Goal: Task Accomplishment & Management: Manage account settings

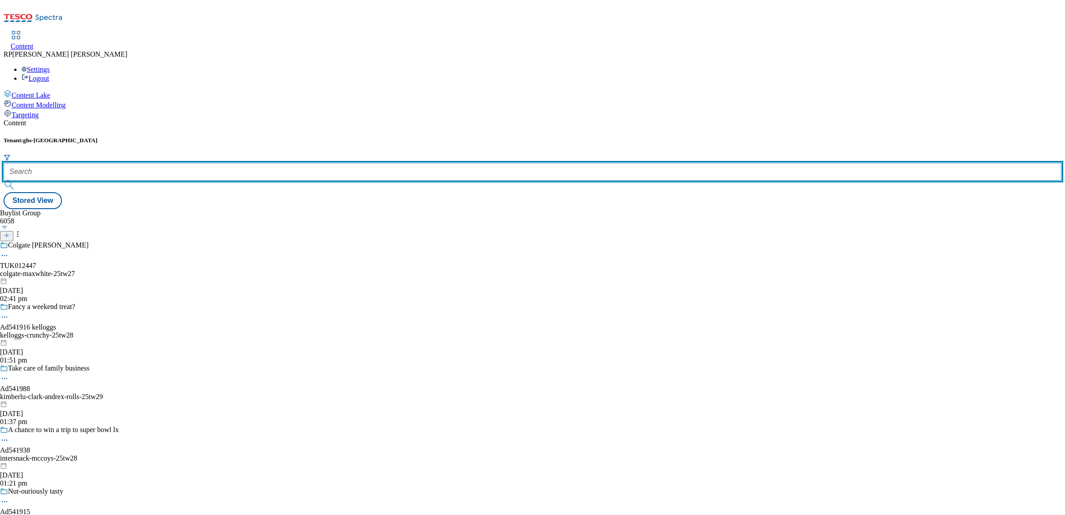
click at [188, 163] on input "text" at bounding box center [533, 172] width 1058 height 18
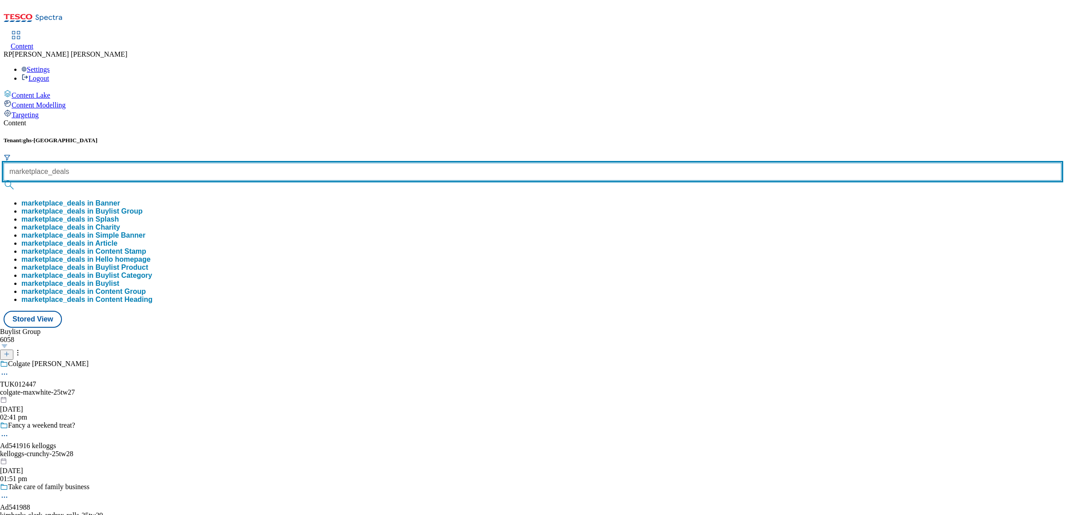
type input "marketplace_deals"
click at [4, 180] on button "submit" at bounding box center [10, 184] width 12 height 9
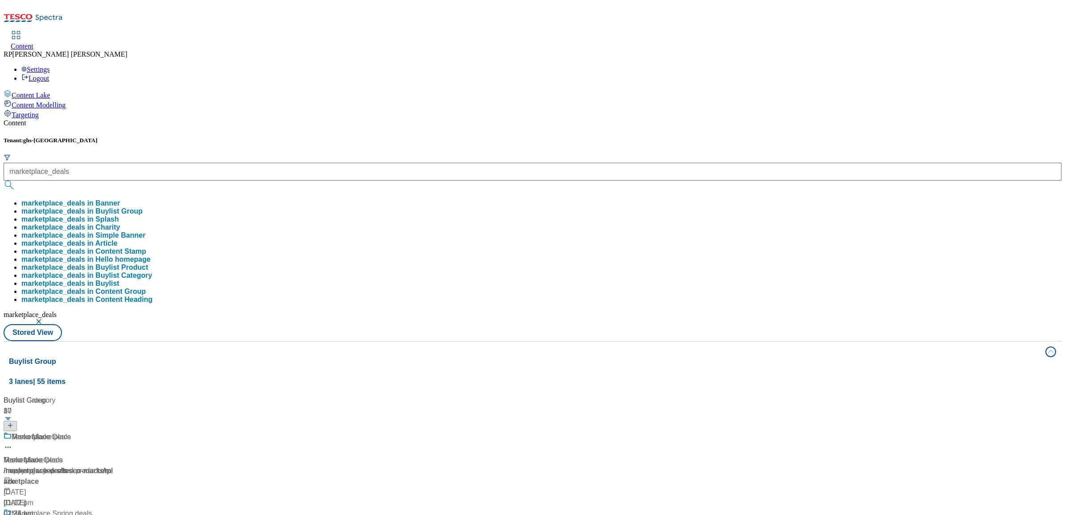
click at [115, 431] on div "Marketplace Marketplace / new-ranges / top-rated-products / marketplace [DATE] …" at bounding box center [59, 474] width 111 height 87
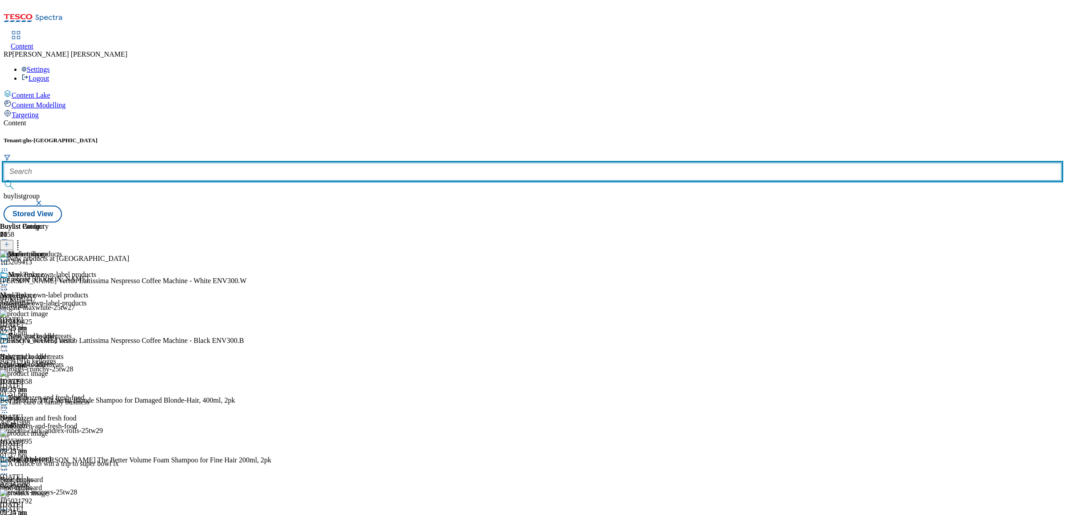
click at [218, 163] on input "text" at bounding box center [533, 172] width 1058 height 18
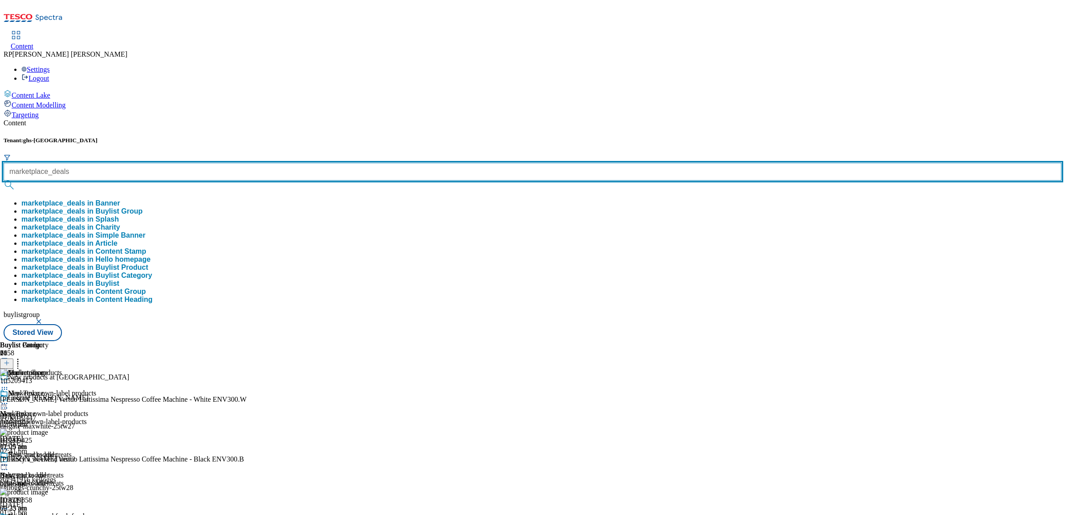
type input "marketplace_deals"
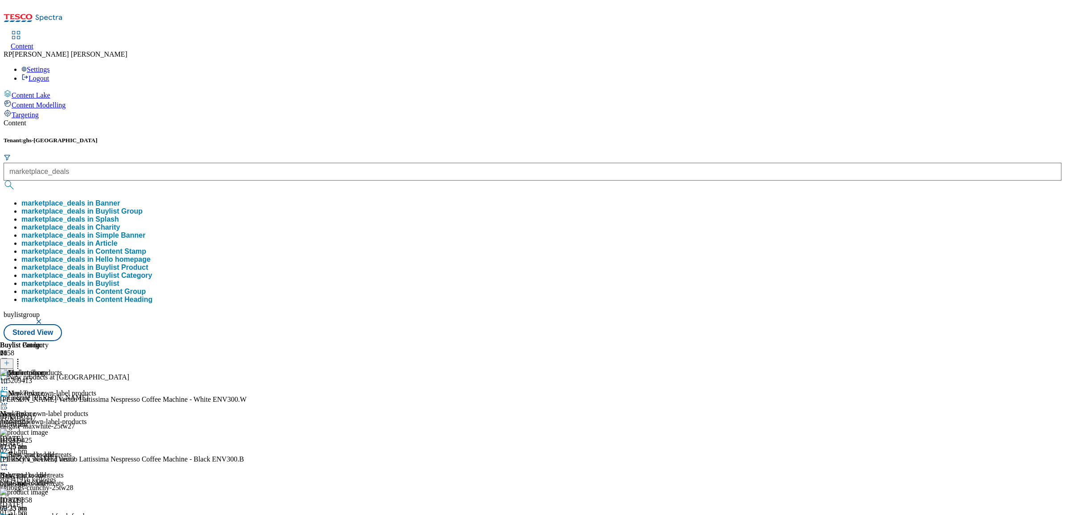
click at [143, 207] on button "marketplace_deals in Buylist Group" at bounding box center [81, 211] width 121 height 8
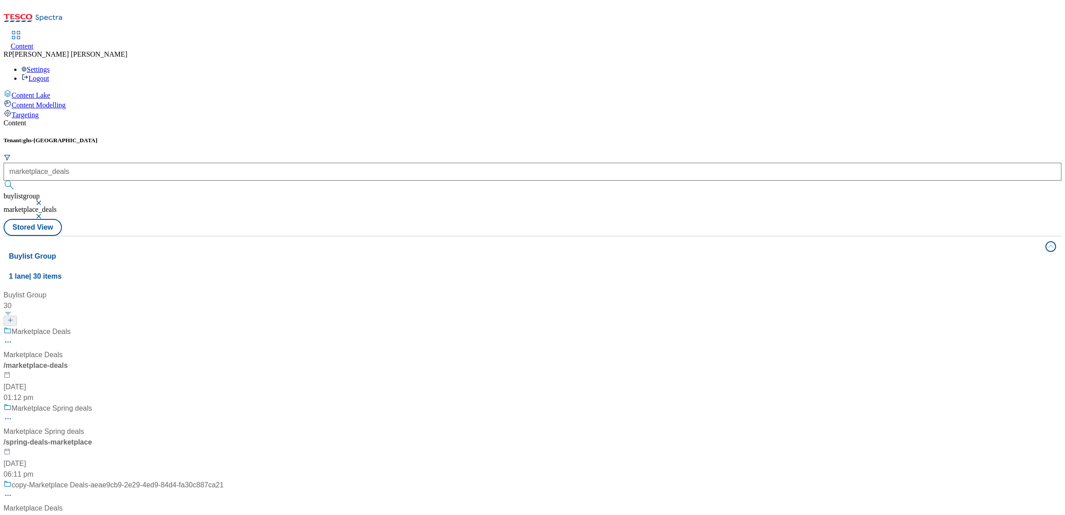
click at [224, 326] on div "Marketplace Deals Marketplace Deals / marketplace-deals [DATE] 01:12 pm" at bounding box center [114, 364] width 220 height 77
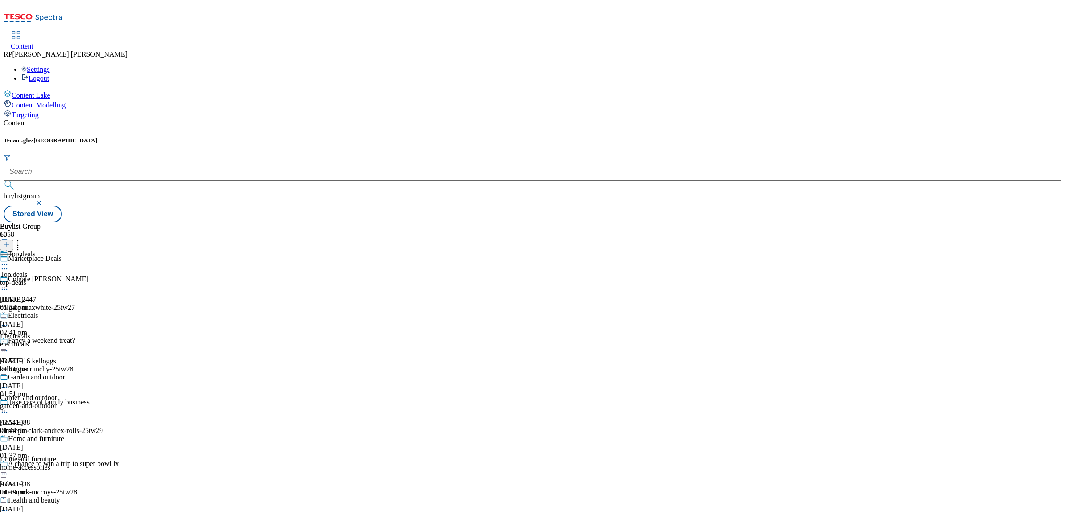
click at [70, 278] on div "top-deals" at bounding box center [35, 282] width 70 height 8
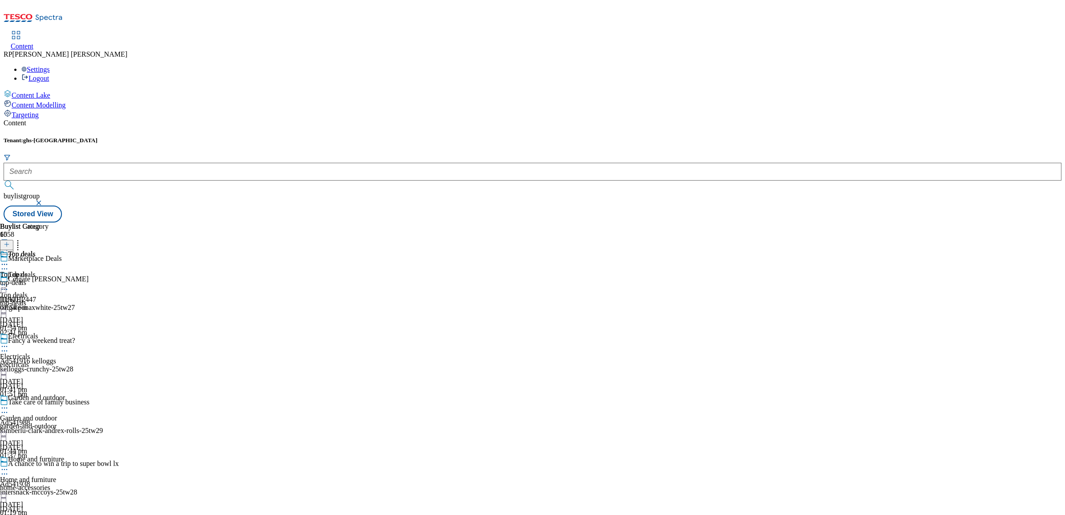
click at [70, 360] on div "electricals" at bounding box center [35, 364] width 70 height 8
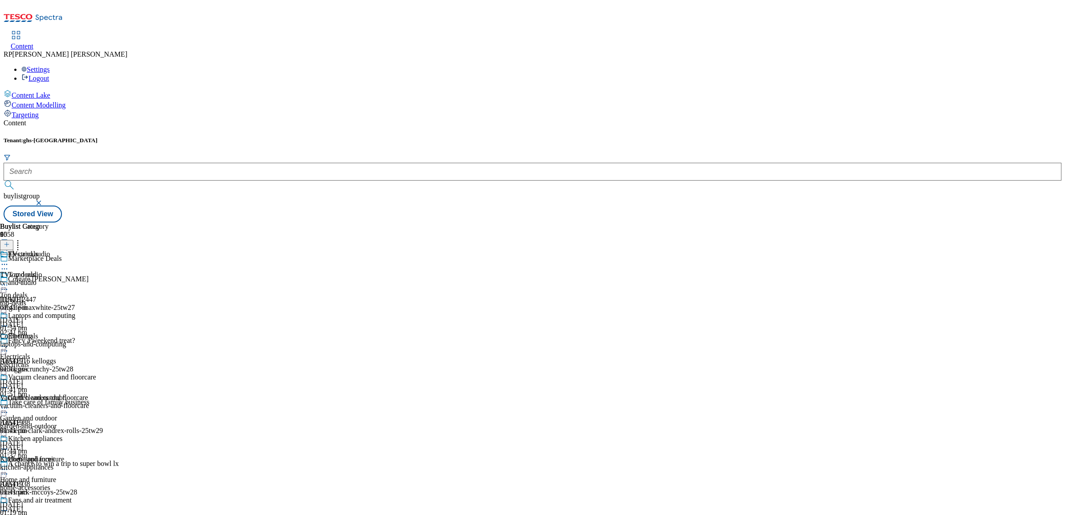
scroll to position [223, 0]
click at [96, 463] on div "kitchen-appliances" at bounding box center [48, 467] width 96 height 8
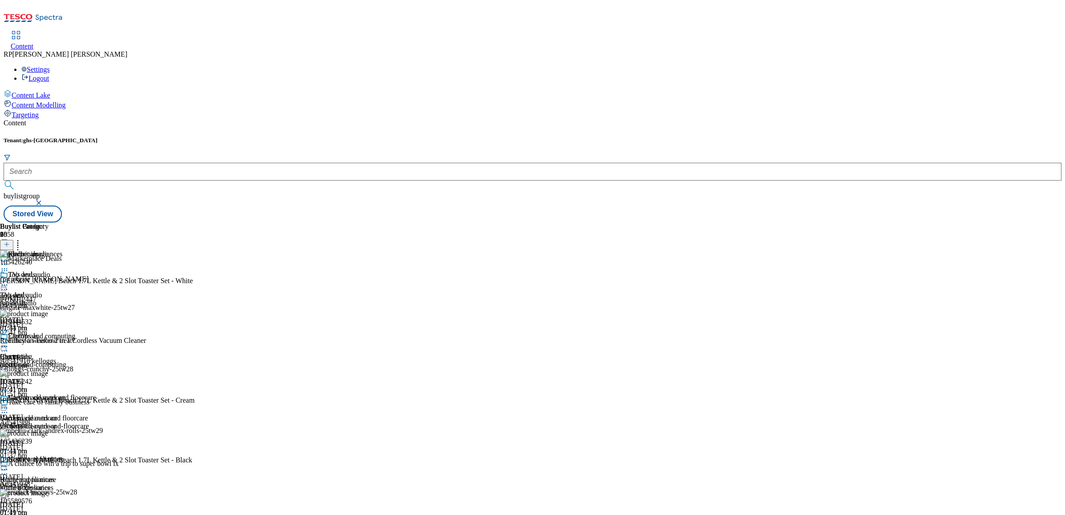
click at [22, 238] on icon at bounding box center [17, 242] width 9 height 9
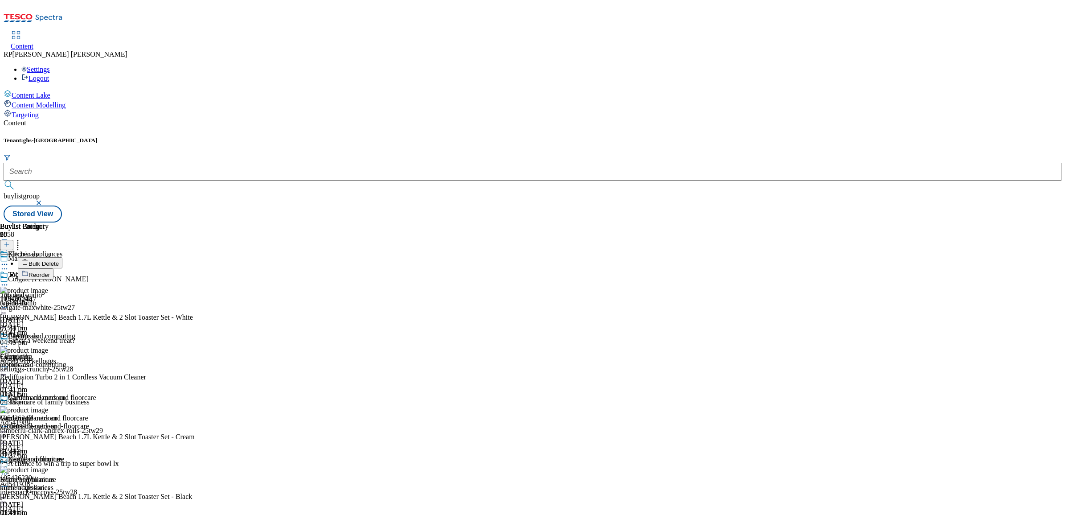
click at [53, 268] on button "Reorder" at bounding box center [36, 273] width 36 height 11
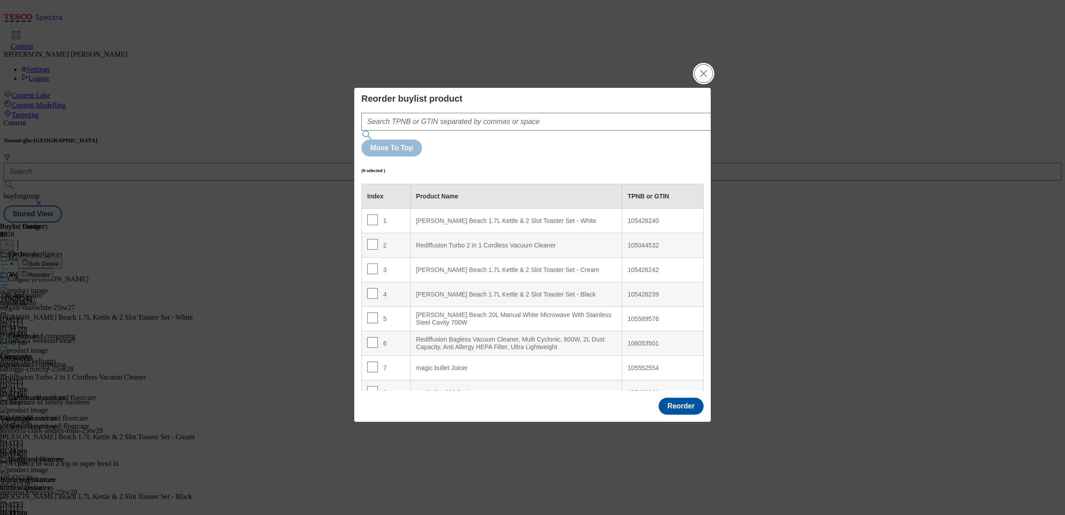
click at [704, 82] on button "Close Modal" at bounding box center [704, 74] width 18 height 18
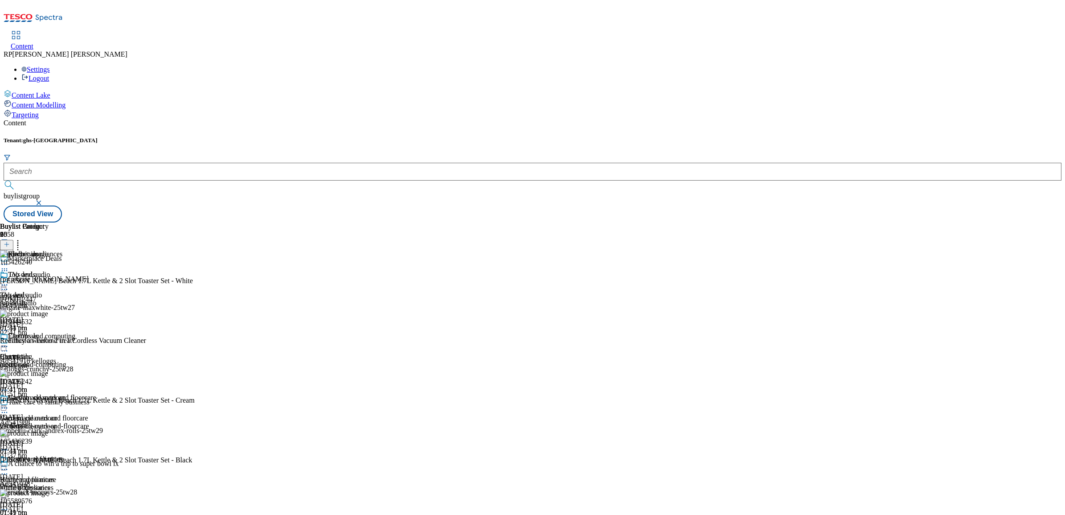
click at [22, 238] on icon at bounding box center [17, 242] width 9 height 9
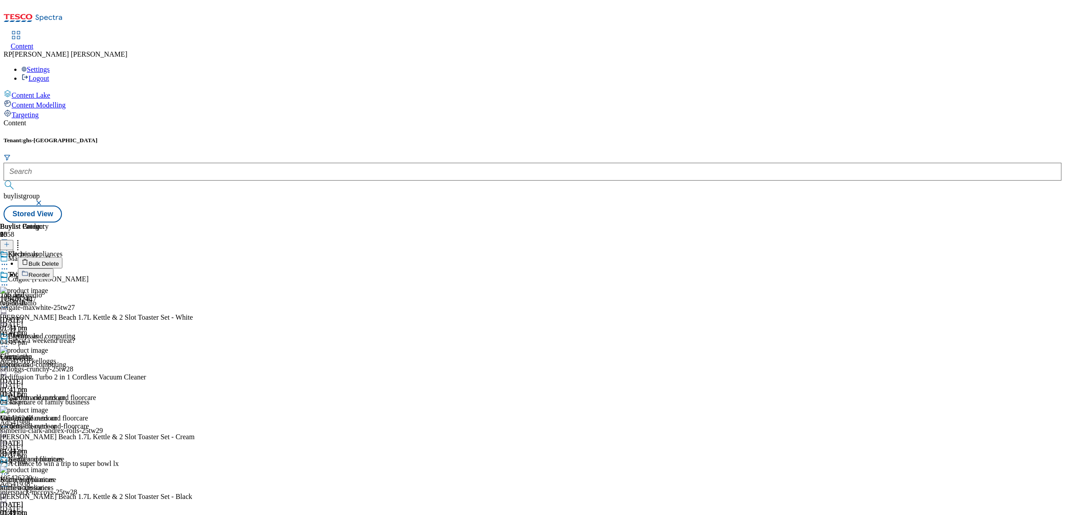
click at [50, 271] on span "Reorder" at bounding box center [39, 274] width 21 height 7
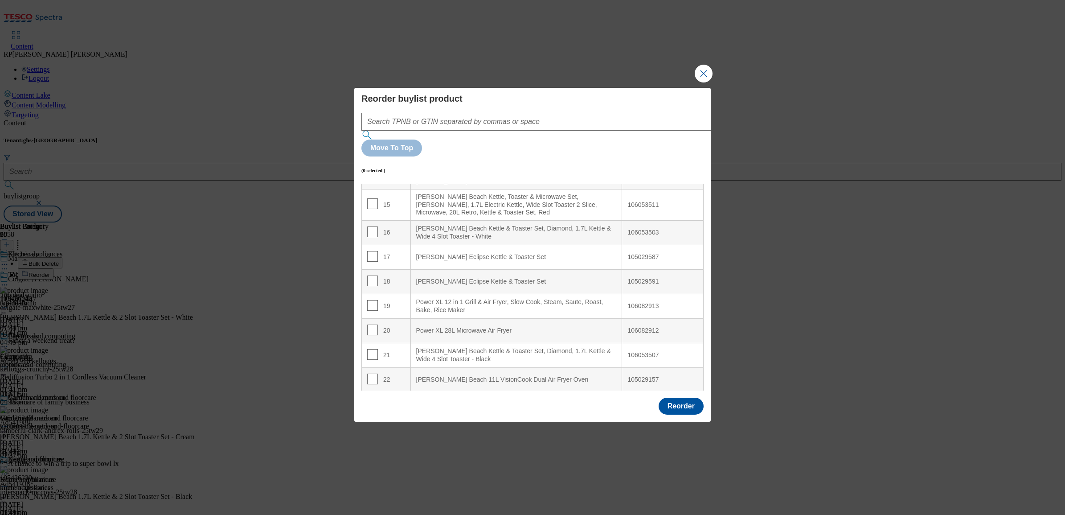
scroll to position [390, 0]
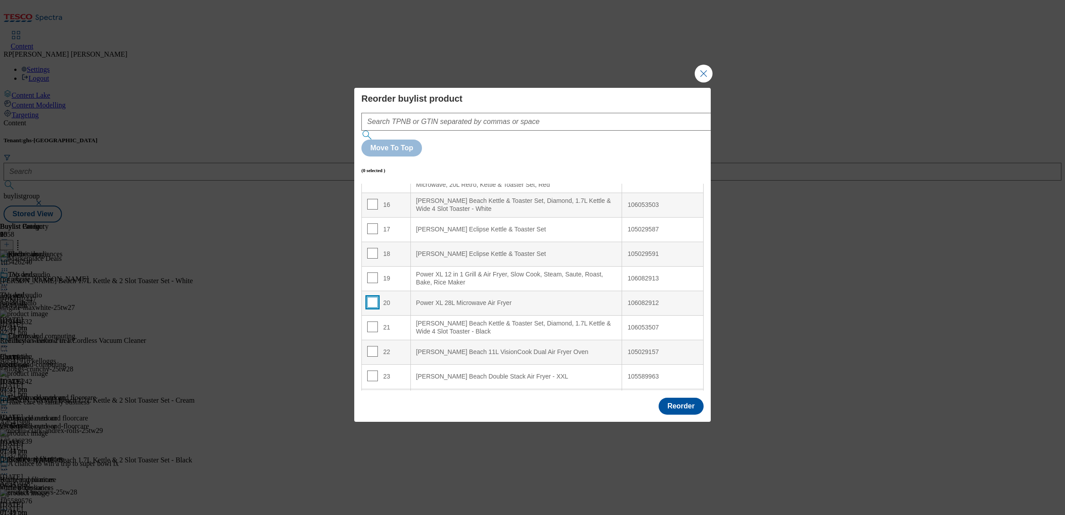
click at [373, 297] on input "Modal" at bounding box center [372, 302] width 11 height 11
checkbox input "true"
click at [373, 272] on input "Modal" at bounding box center [372, 277] width 11 height 11
checkbox input "true"
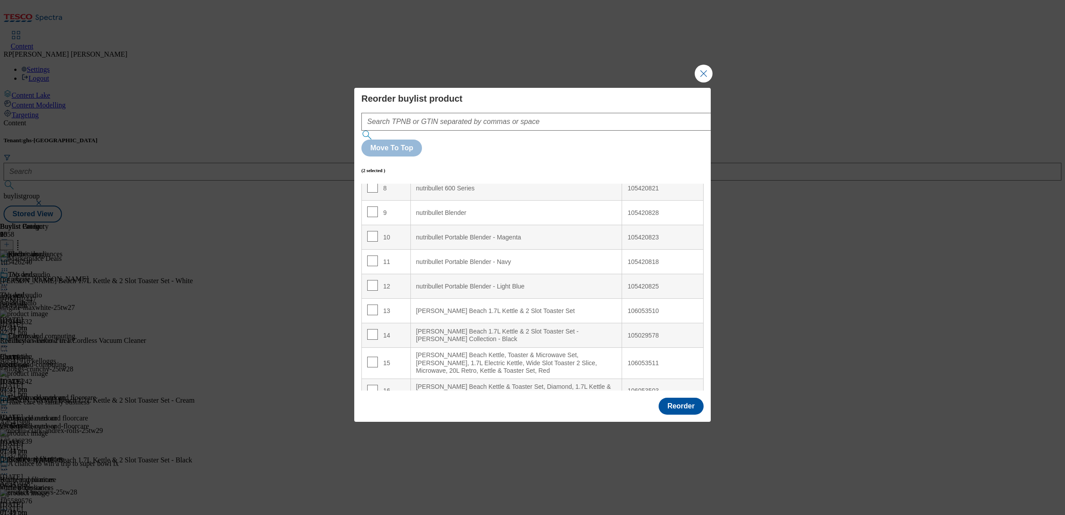
scroll to position [0, 0]
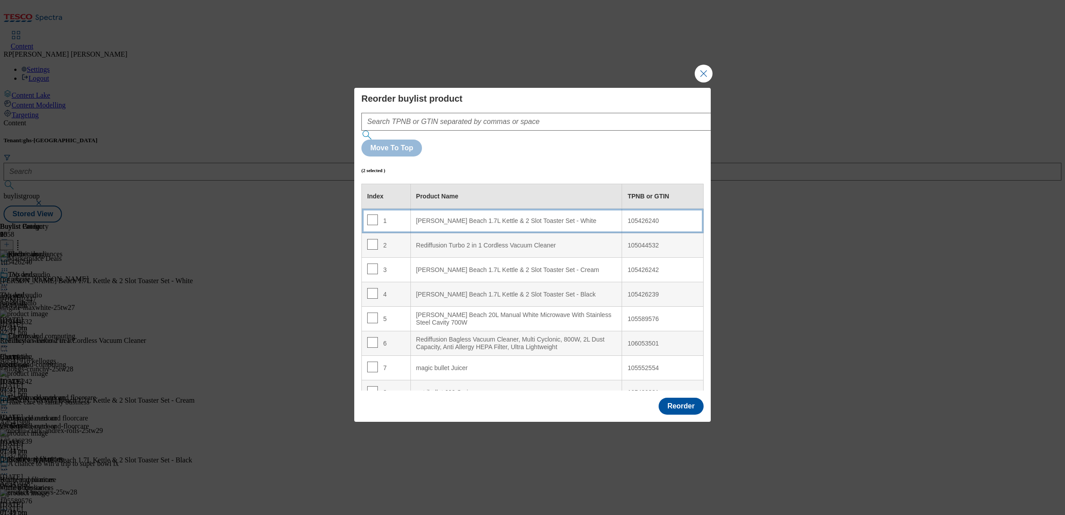
click at [512, 217] on div "[PERSON_NAME] Beach 1.7L Kettle & 2 Slot Toaster Set - White" at bounding box center [516, 221] width 201 height 8
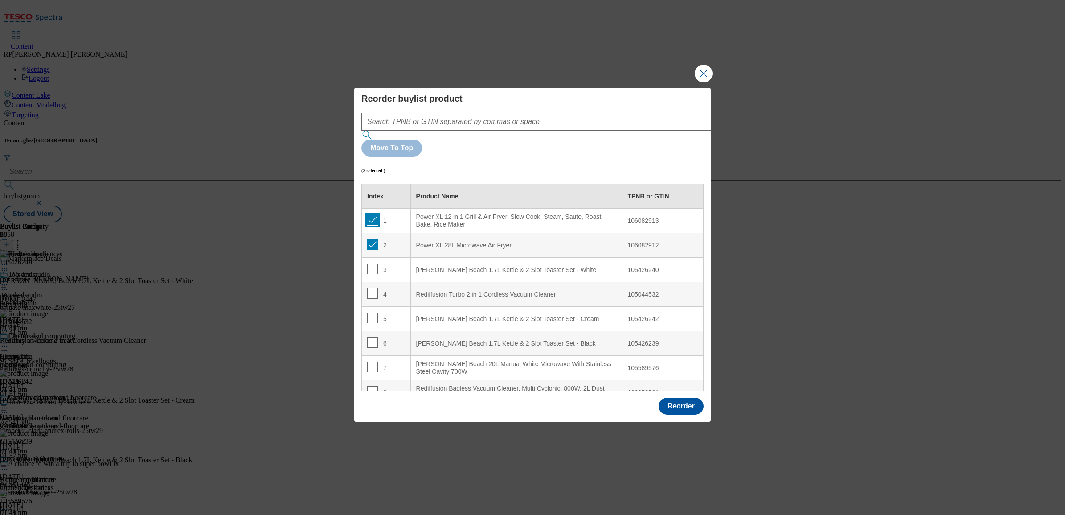
click at [373, 214] on input "Modal" at bounding box center [372, 219] width 11 height 11
checkbox input "false"
click at [371, 239] on input "Modal" at bounding box center [372, 244] width 11 height 11
checkbox input "false"
click at [680, 397] on button "Reorder" at bounding box center [681, 405] width 45 height 17
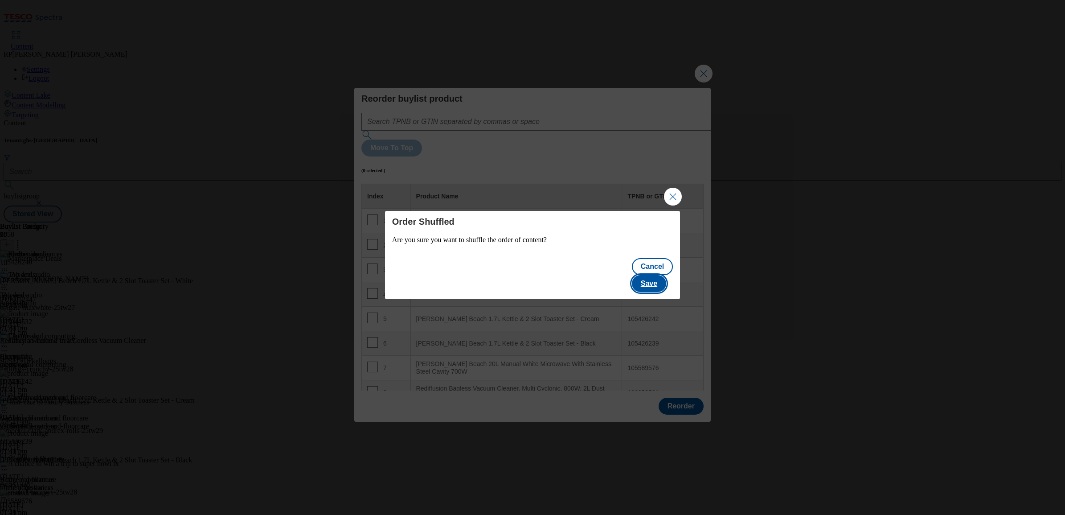
click at [661, 275] on button "Save" at bounding box center [649, 283] width 34 height 17
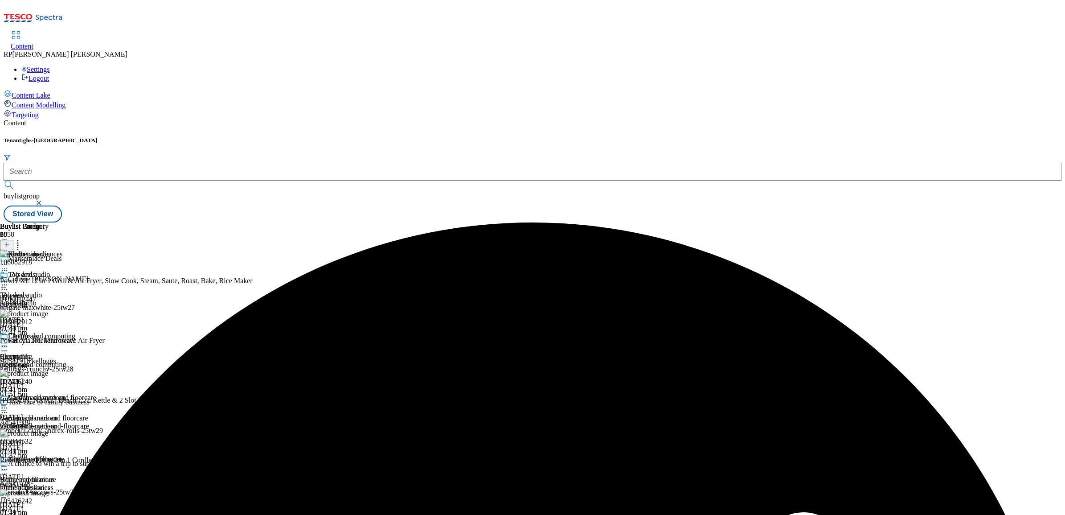
click at [9, 260] on icon at bounding box center [4, 264] width 9 height 9
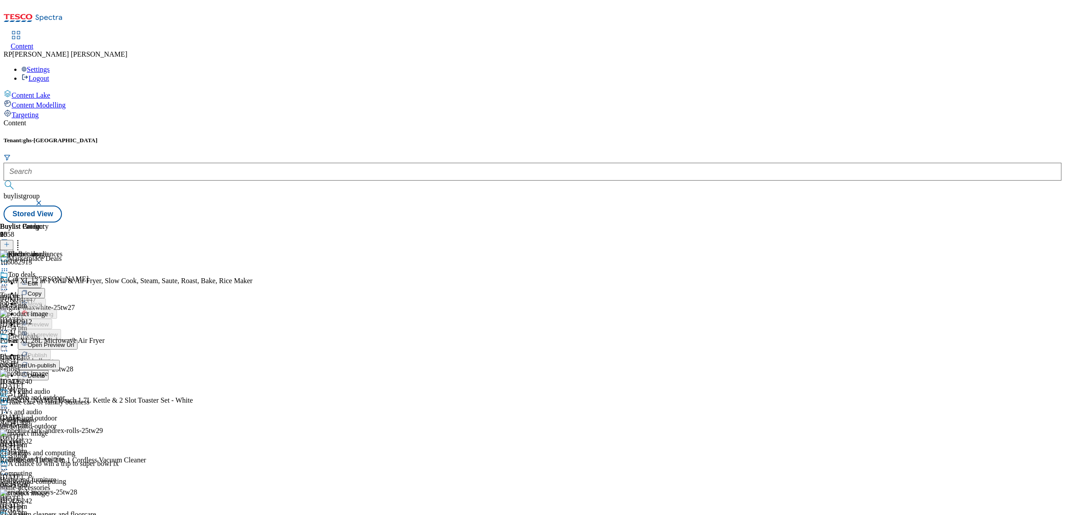
click at [794, 222] on div "Buylist Group 6058 Marketplace Deals Colgate [PERSON_NAME] TUK012447 colgate-ma…" at bounding box center [533, 222] width 1058 height 0
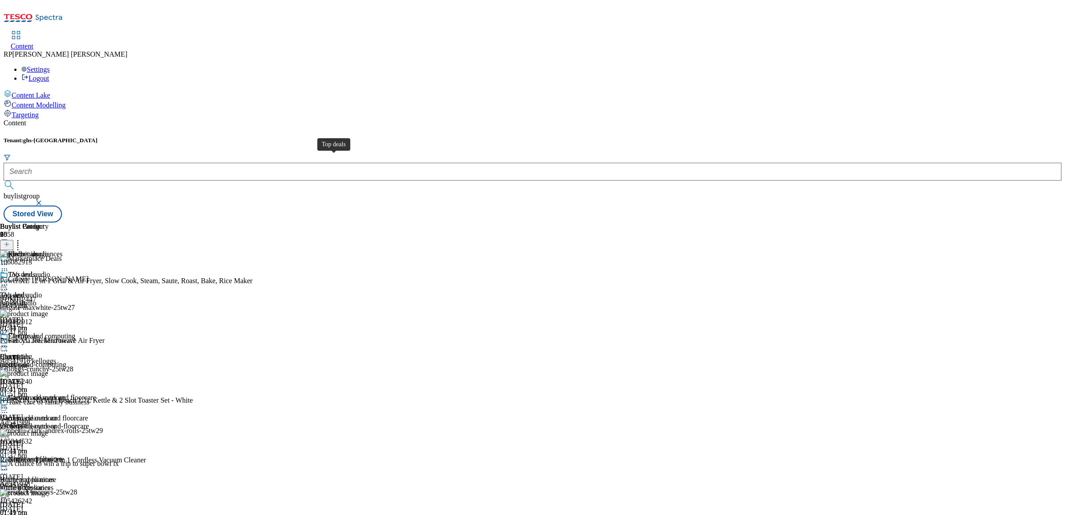
click at [28, 291] on div "Top deals" at bounding box center [14, 295] width 28 height 8
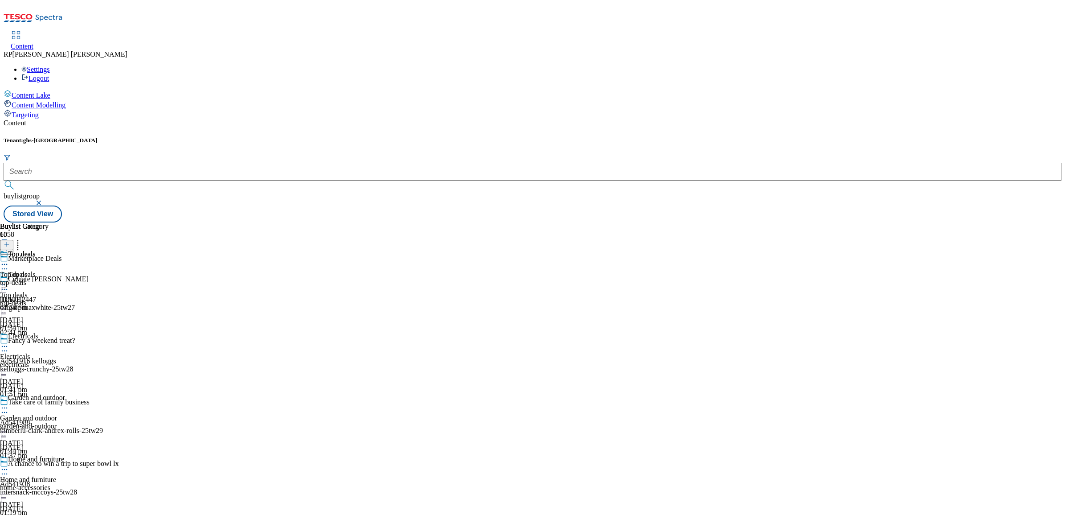
click at [9, 260] on icon at bounding box center [4, 264] width 9 height 9
click at [60, 360] on button "Un-publish" at bounding box center [39, 365] width 42 height 10
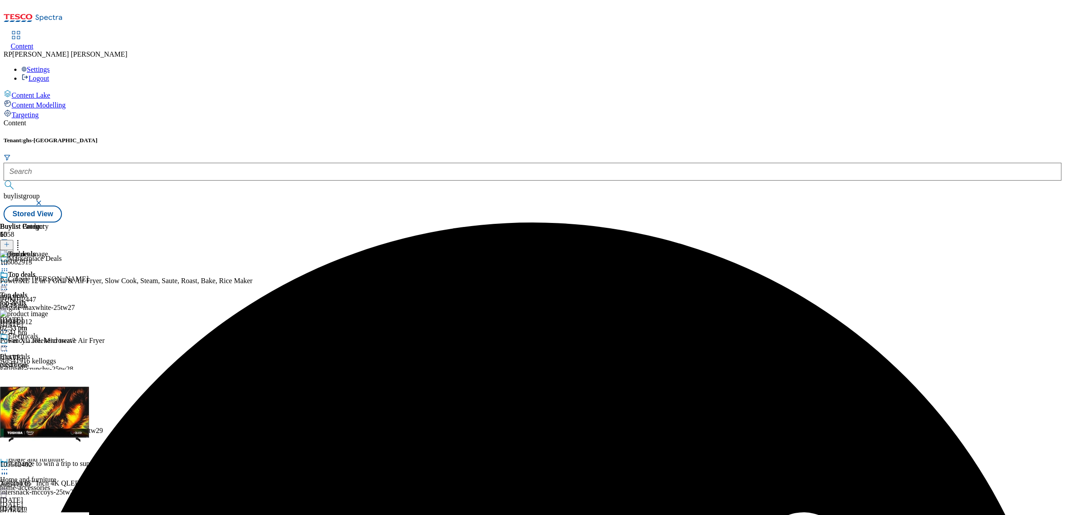
click at [9, 280] on icon at bounding box center [4, 284] width 9 height 9
click at [57, 352] on span "Un-preview" at bounding box center [43, 355] width 30 height 7
click at [9, 280] on icon at bounding box center [4, 284] width 9 height 9
click at [49, 341] on span "Preview" at bounding box center [38, 344] width 21 height 7
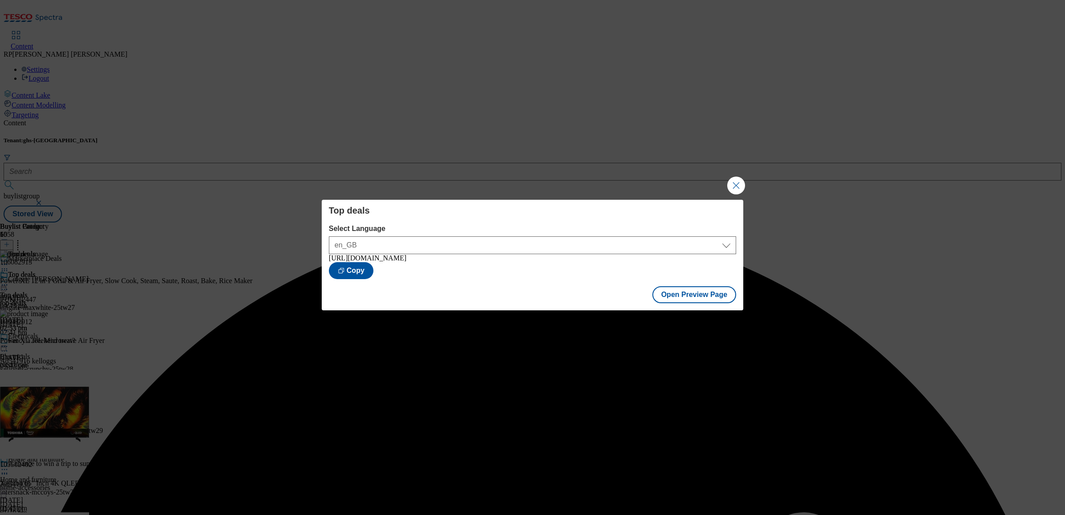
click at [748, 179] on div "Top deals Select Language en_GB en_GB [URL][DOMAIN_NAME] Copy Open Preview Page" at bounding box center [532, 257] width 1065 height 515
click at [741, 180] on button "Close Modal" at bounding box center [736, 185] width 18 height 18
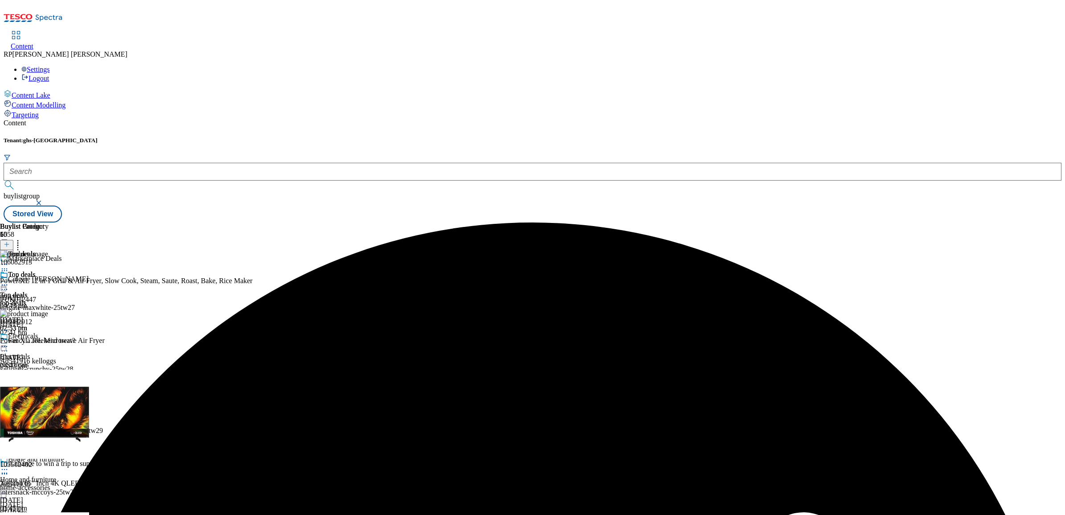
click at [9, 280] on icon at bounding box center [4, 284] width 9 height 9
click at [51, 370] on button "Publish" at bounding box center [34, 375] width 33 height 10
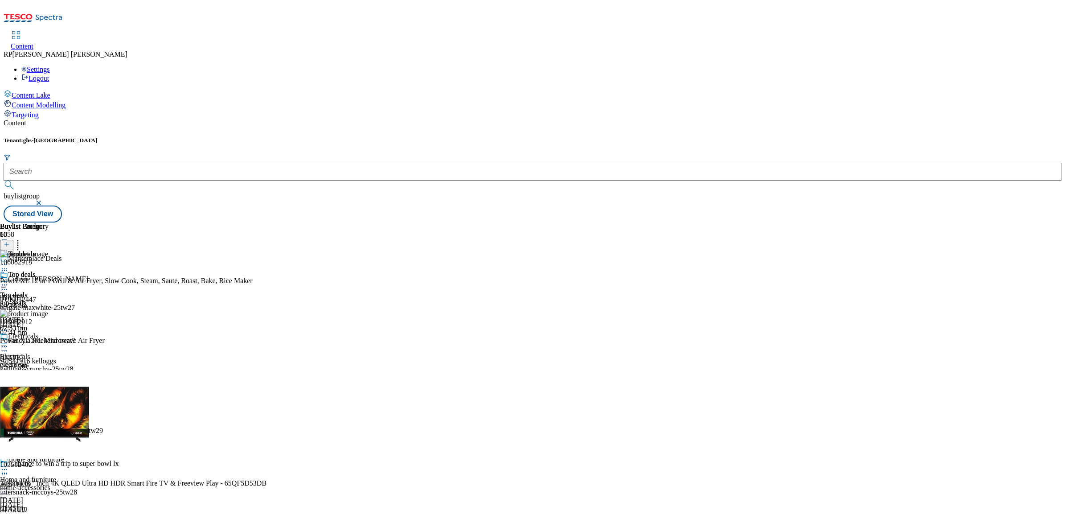
scroll to position [223, 0]
click at [70, 483] on div "home-accessories" at bounding box center [35, 487] width 70 height 8
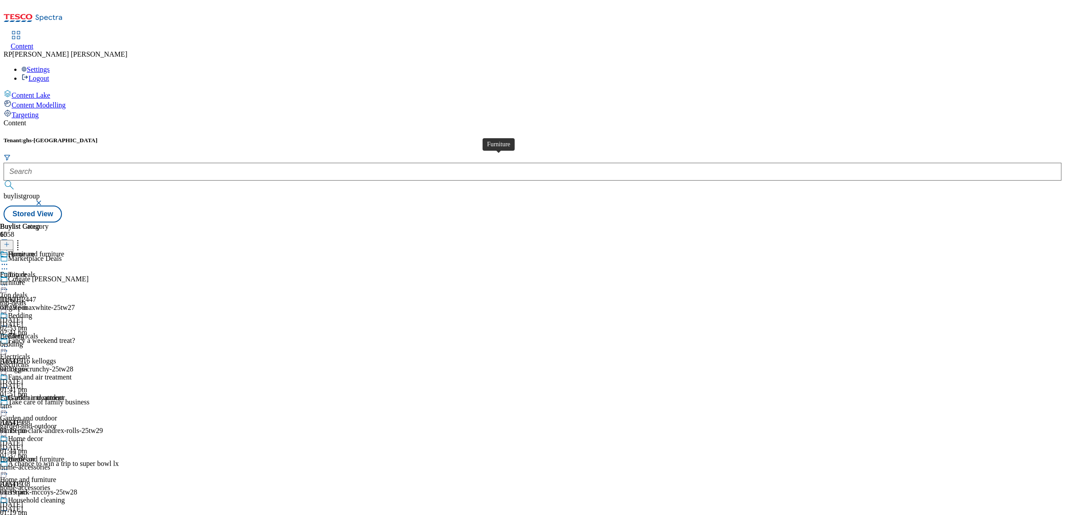
click at [27, 270] on span "Furniture" at bounding box center [13, 274] width 27 height 8
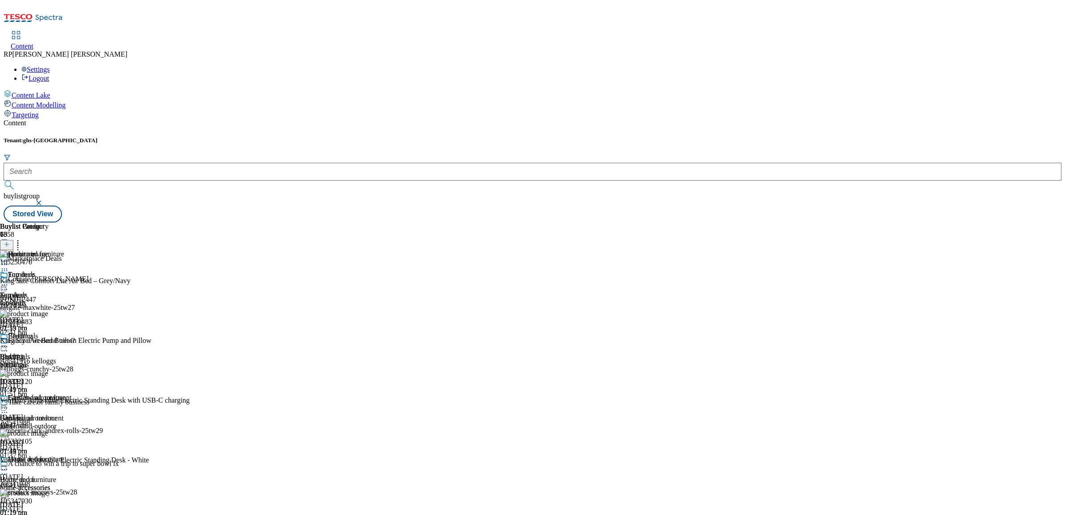
click at [9, 280] on icon at bounding box center [4, 284] width 9 height 9
click at [56, 382] on span "Un-publish" at bounding box center [42, 385] width 29 height 7
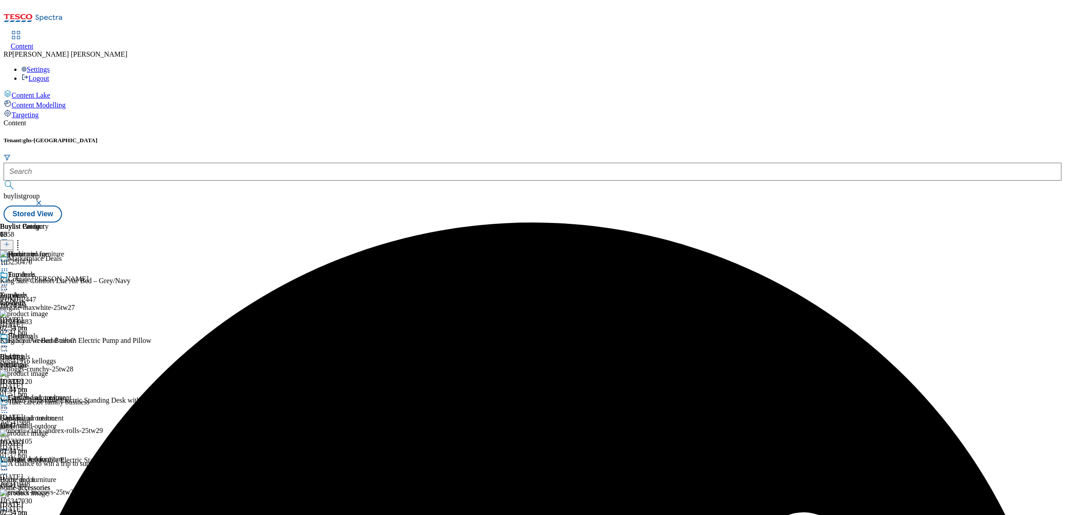
click at [9, 280] on icon at bounding box center [4, 284] width 9 height 9
click at [57, 352] on span "Un-preview" at bounding box center [43, 355] width 30 height 7
click at [22, 238] on icon at bounding box center [17, 242] width 9 height 9
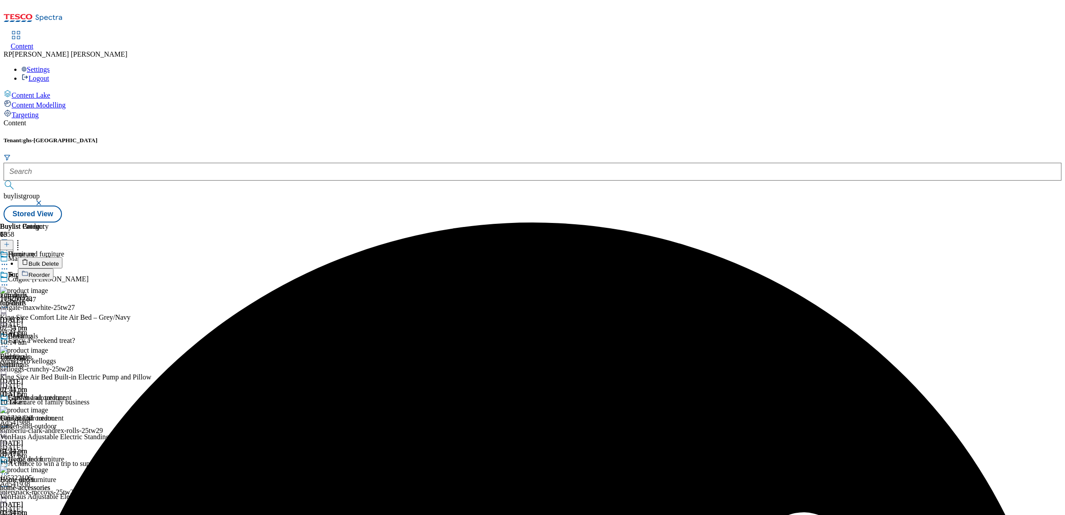
click at [59, 260] on span "Bulk Delete" at bounding box center [44, 263] width 30 height 7
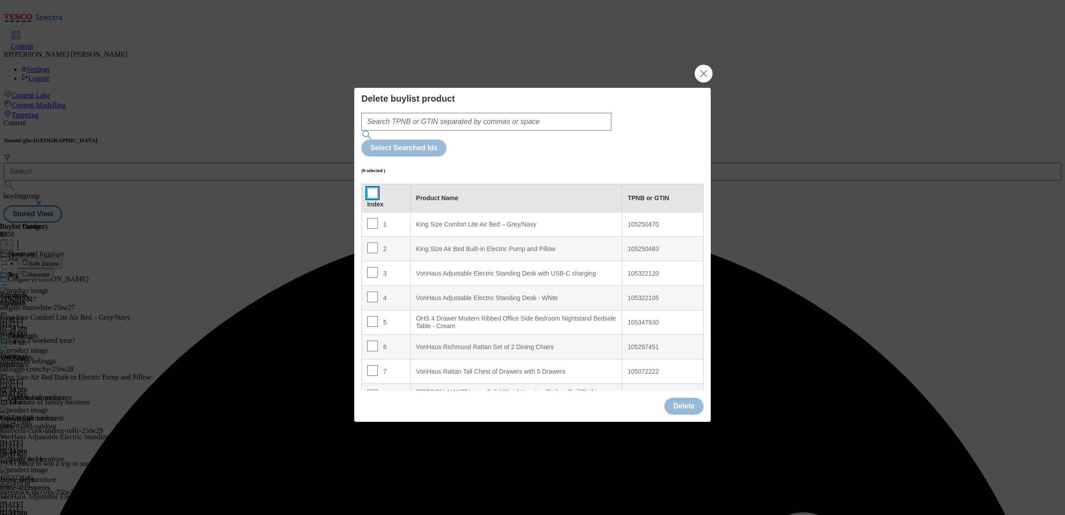
click at [368, 188] on input "Modal" at bounding box center [372, 193] width 11 height 11
checkbox input "true"
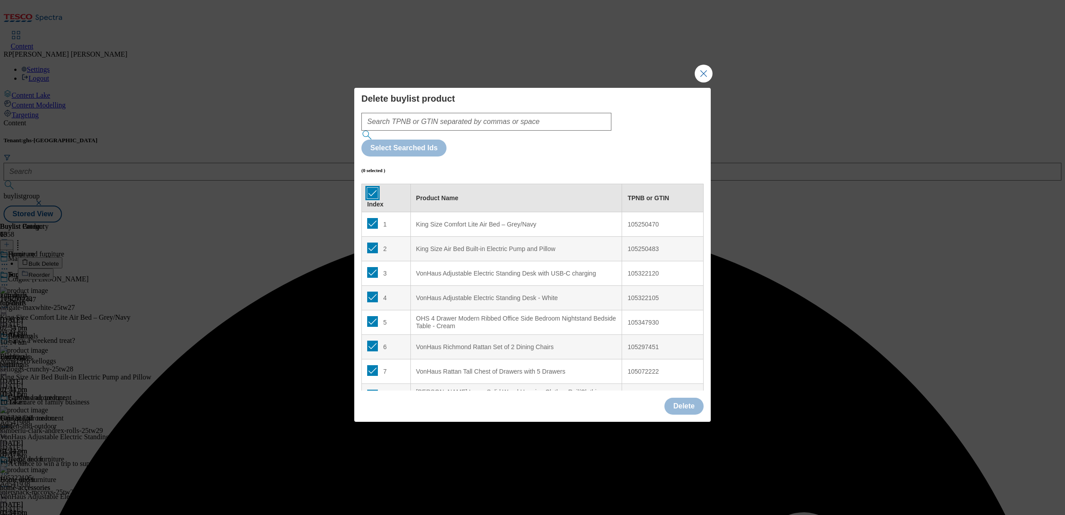
checkbox input "true"
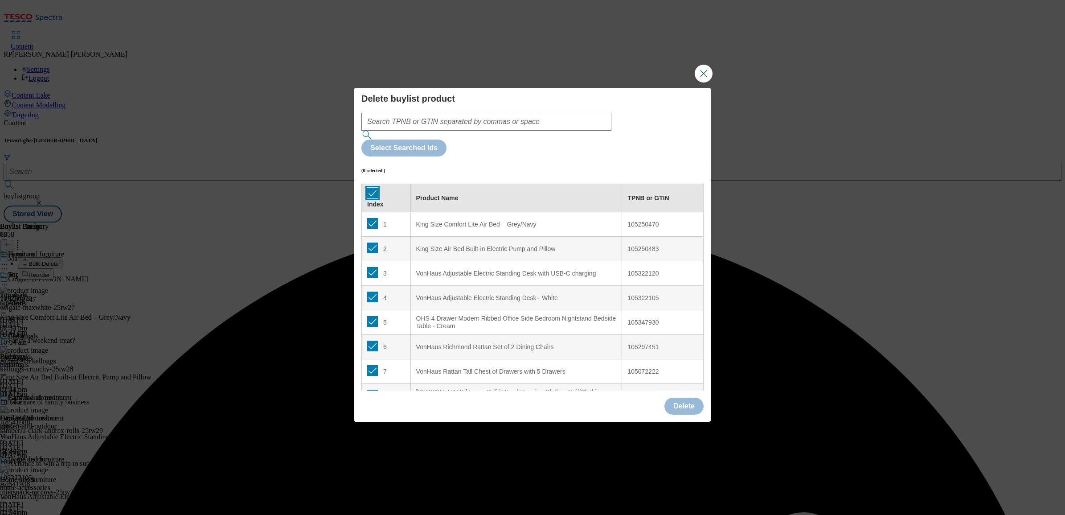
checkbox input "true"
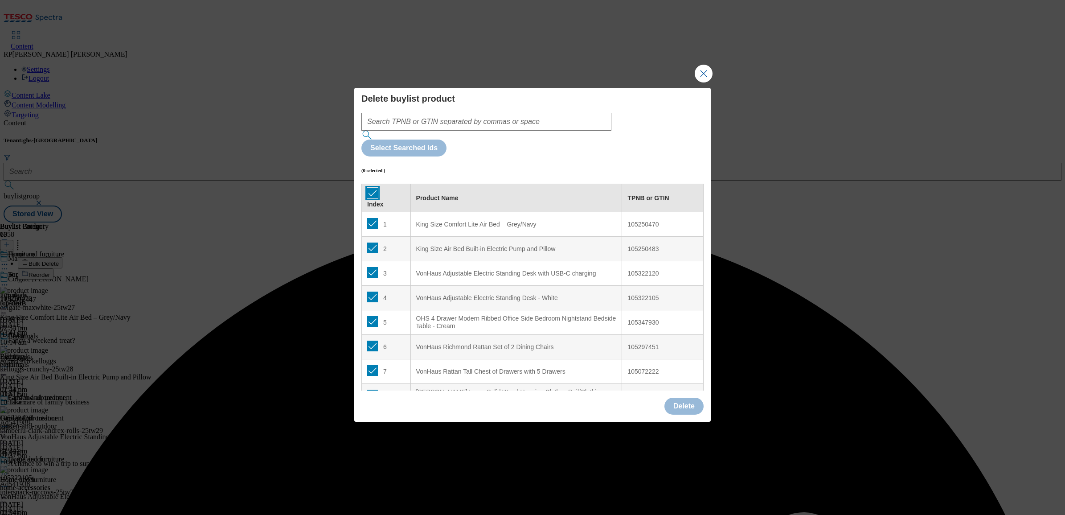
checkbox input "true"
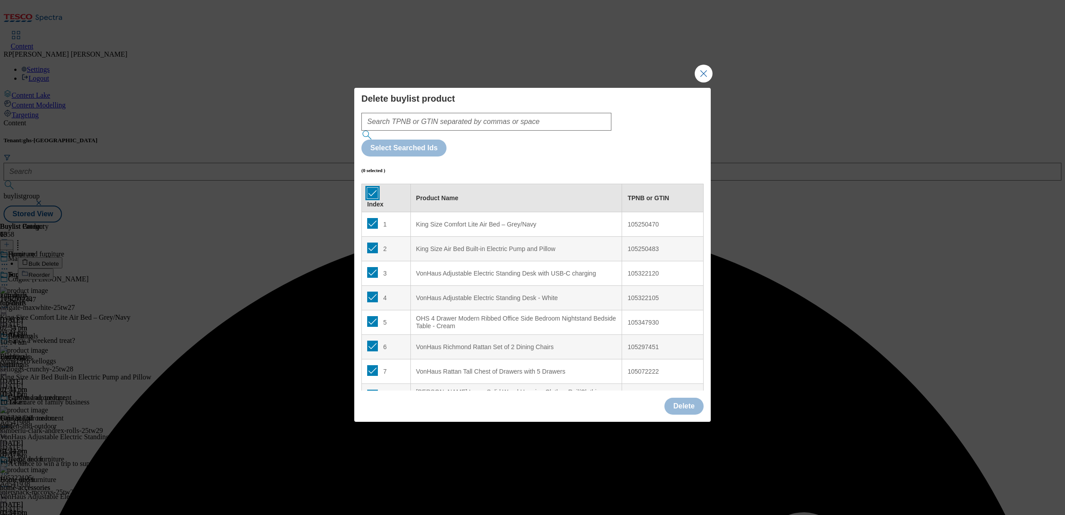
checkbox input "true"
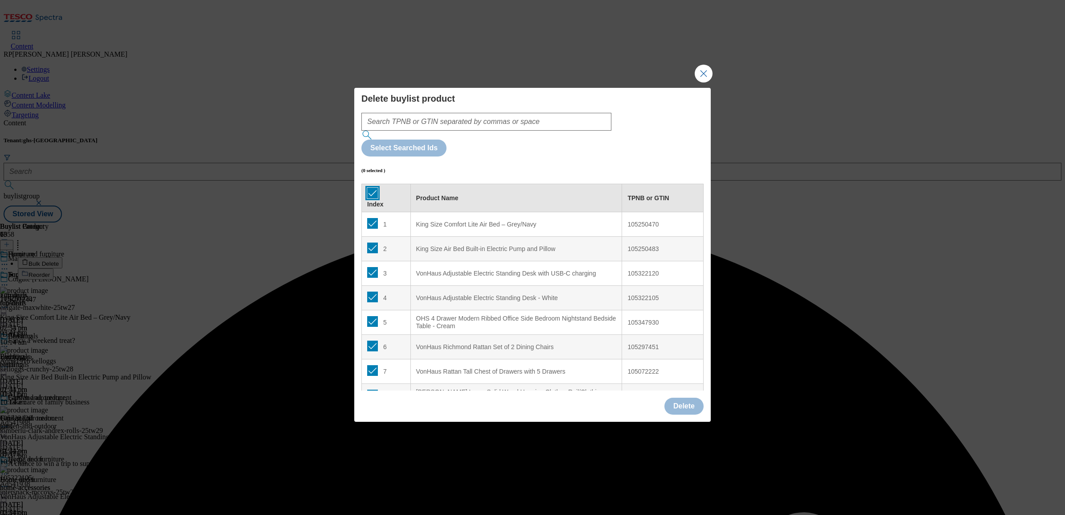
checkbox input "true"
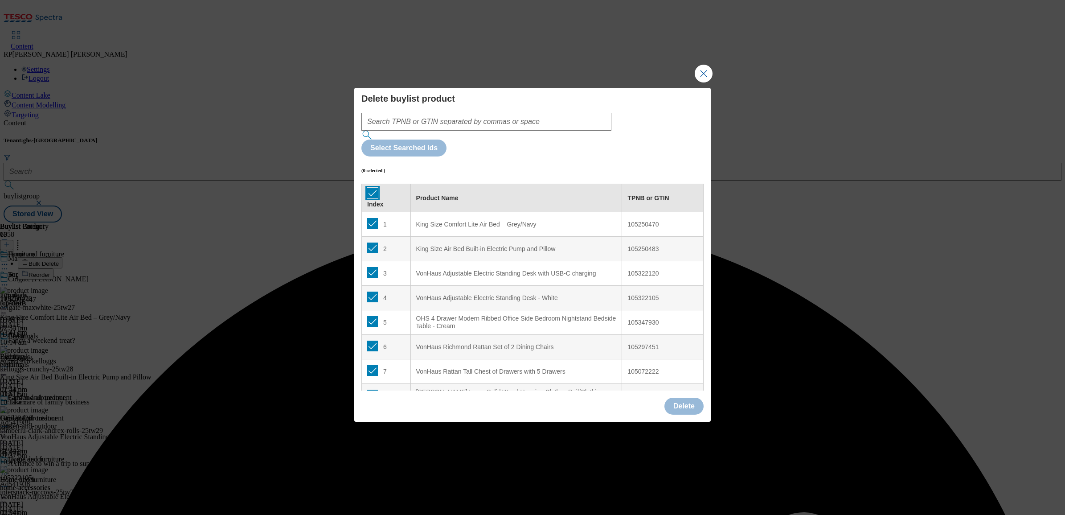
checkbox input "true"
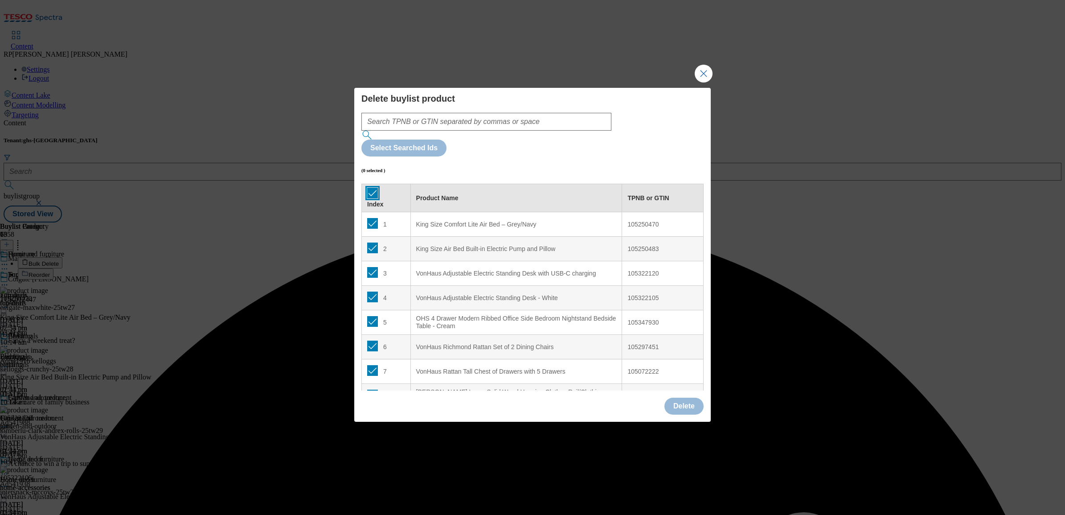
checkbox input "true"
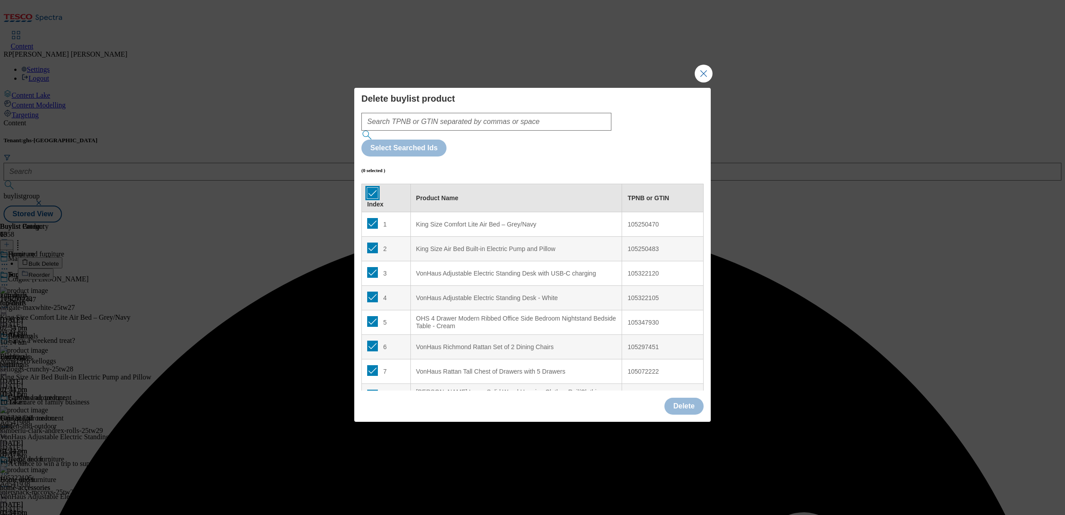
checkbox input "true"
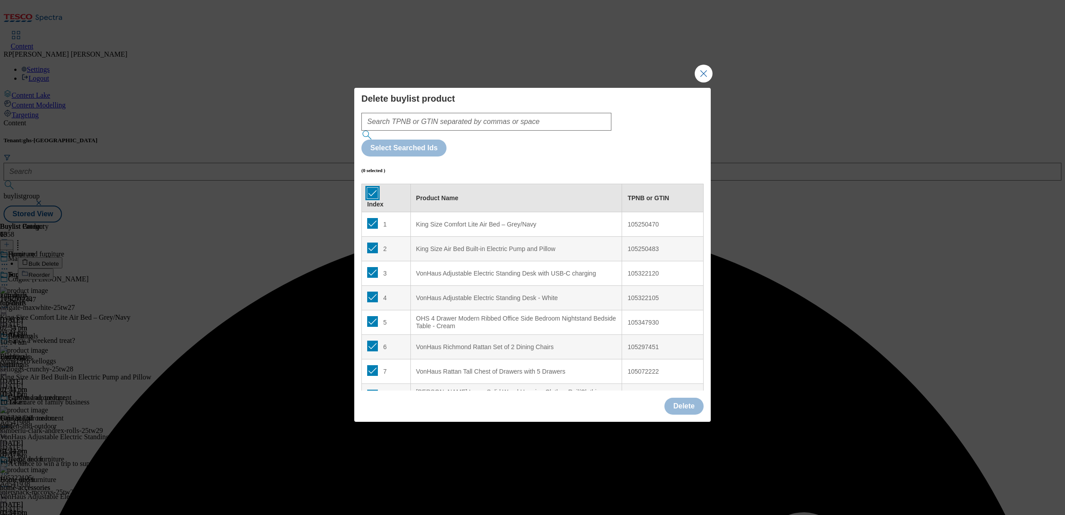
checkbox input "true"
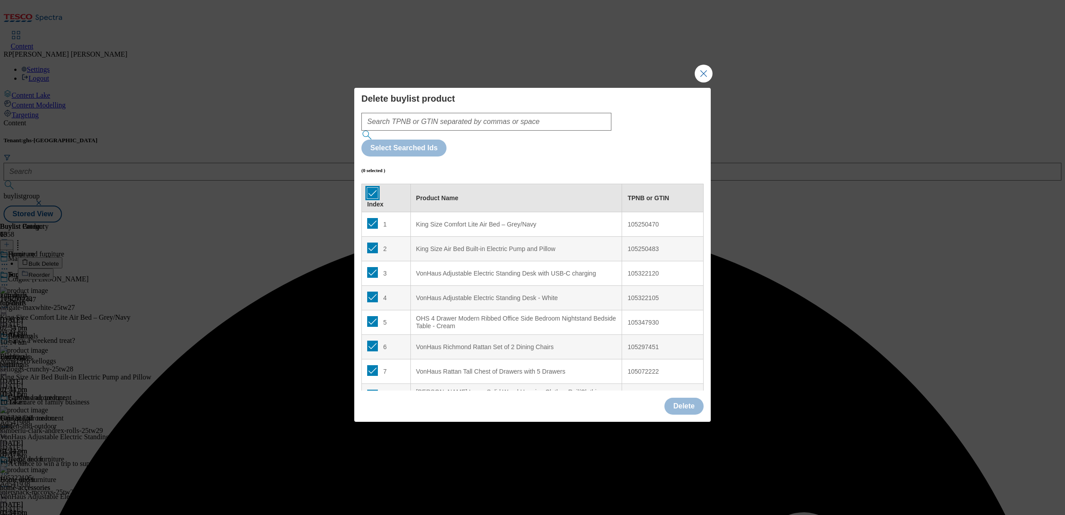
checkbox input "true"
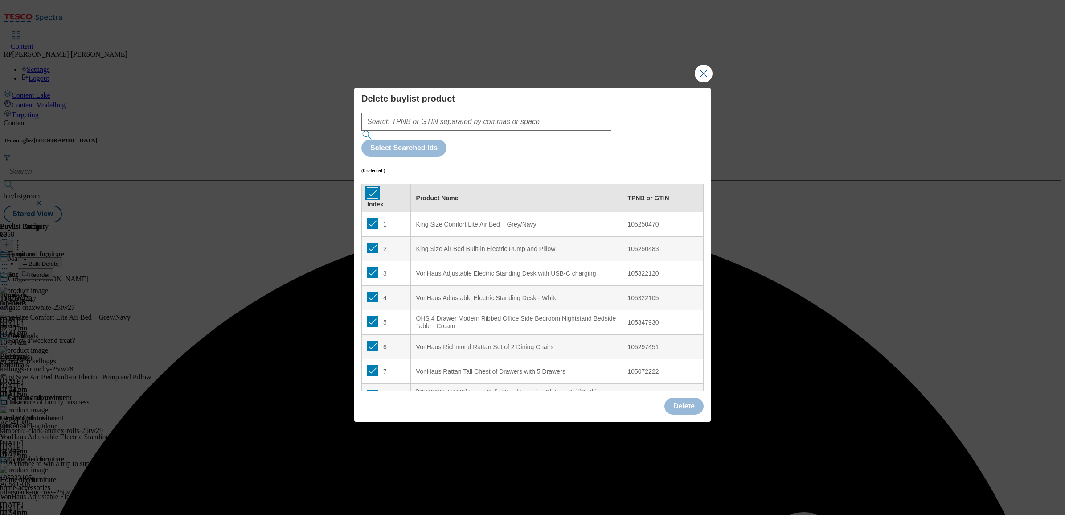
checkbox input "true"
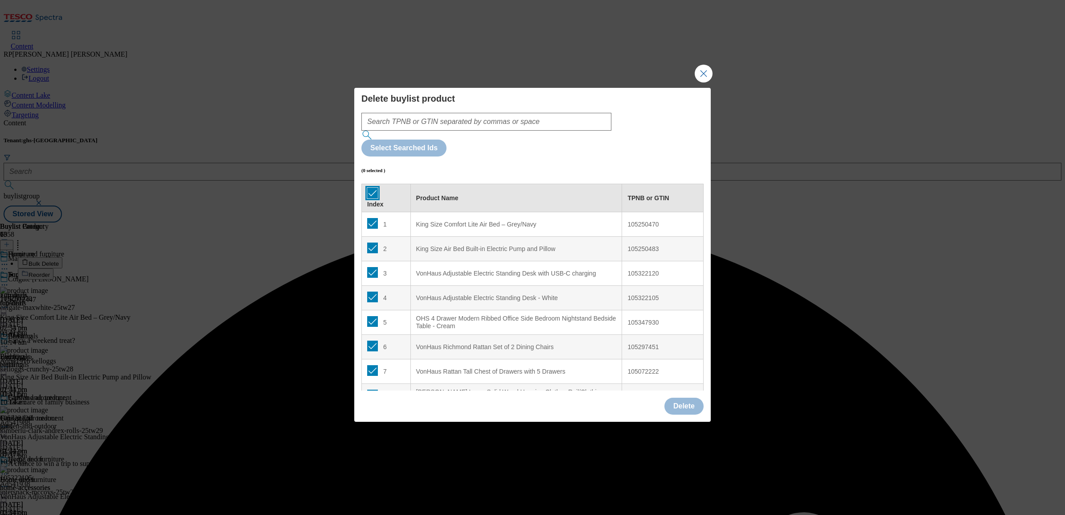
checkbox input "true"
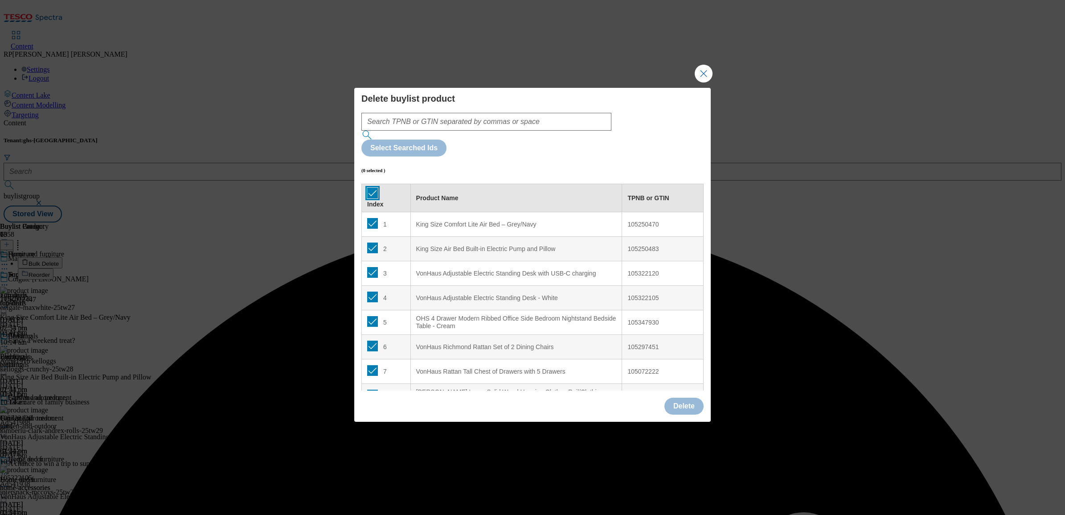
checkbox input "true"
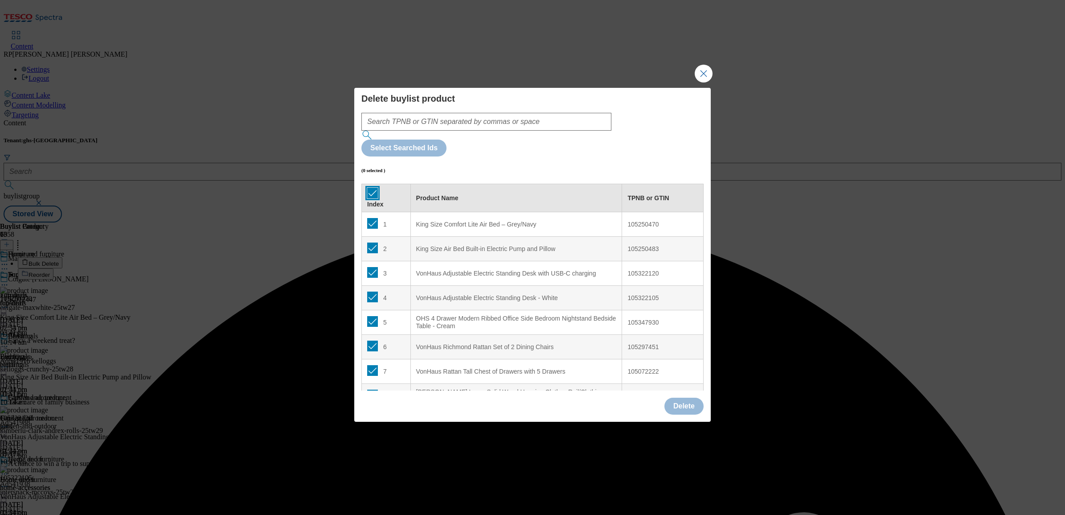
checkbox input "true"
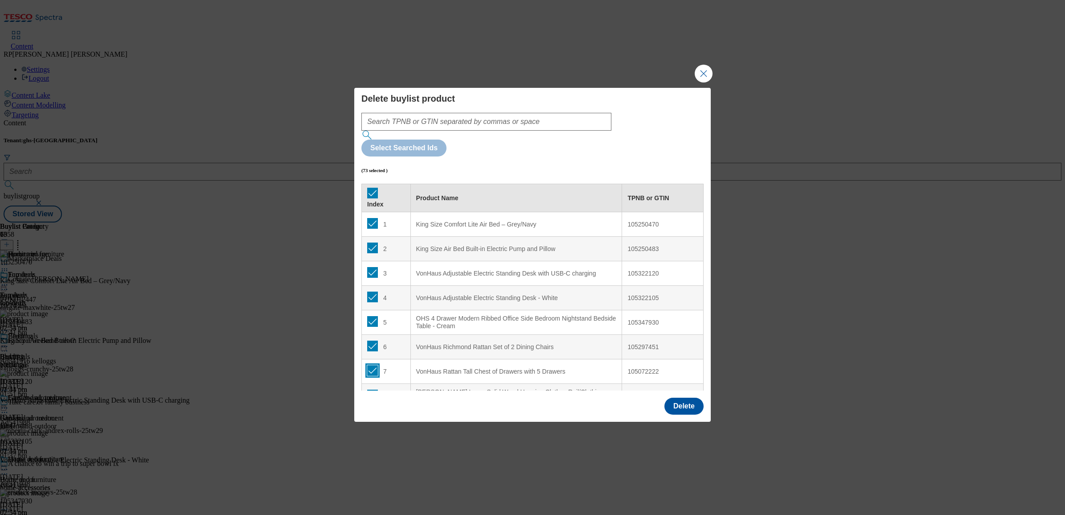
click at [370, 365] on input "Modal" at bounding box center [372, 370] width 11 height 11
checkbox input "false"
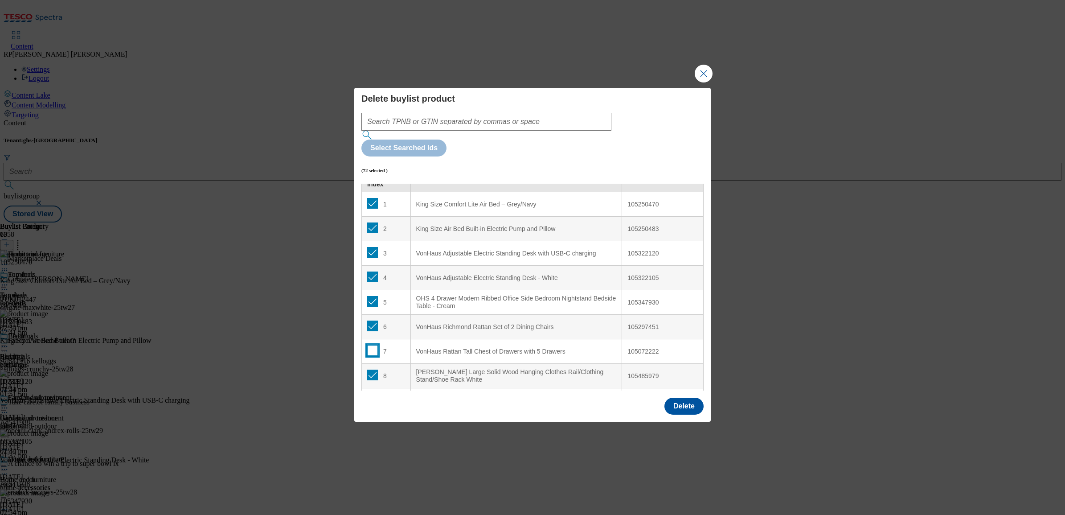
scroll to position [56, 0]
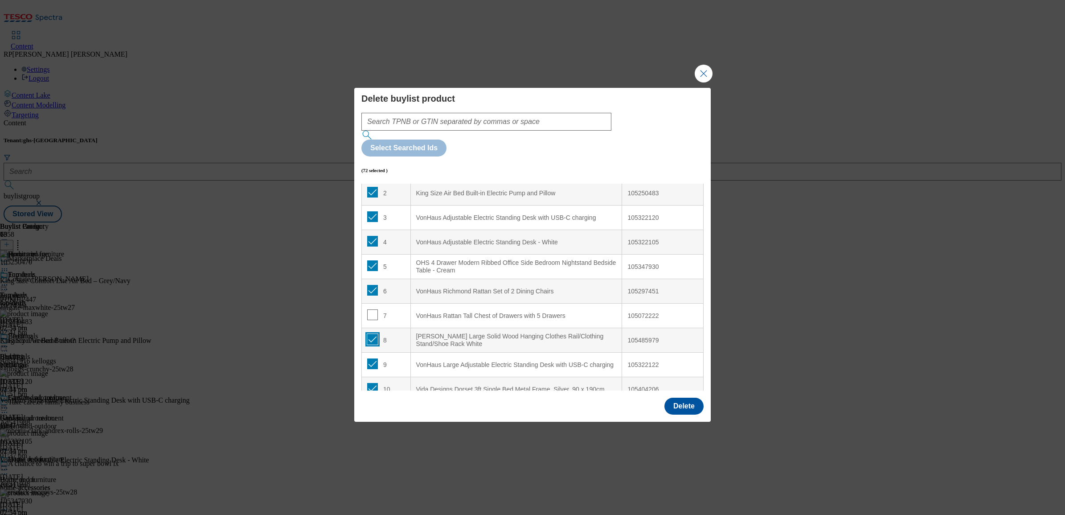
click at [373, 334] on input "Modal" at bounding box center [372, 339] width 11 height 11
checkbox input "false"
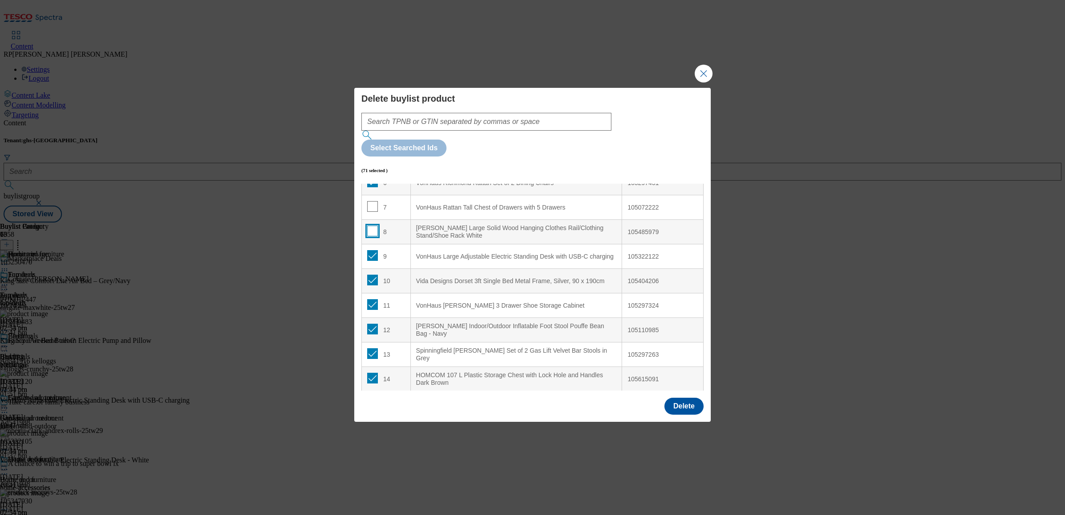
scroll to position [167, 0]
click at [370, 320] on input "Modal" at bounding box center [372, 325] width 11 height 11
checkbox input "false"
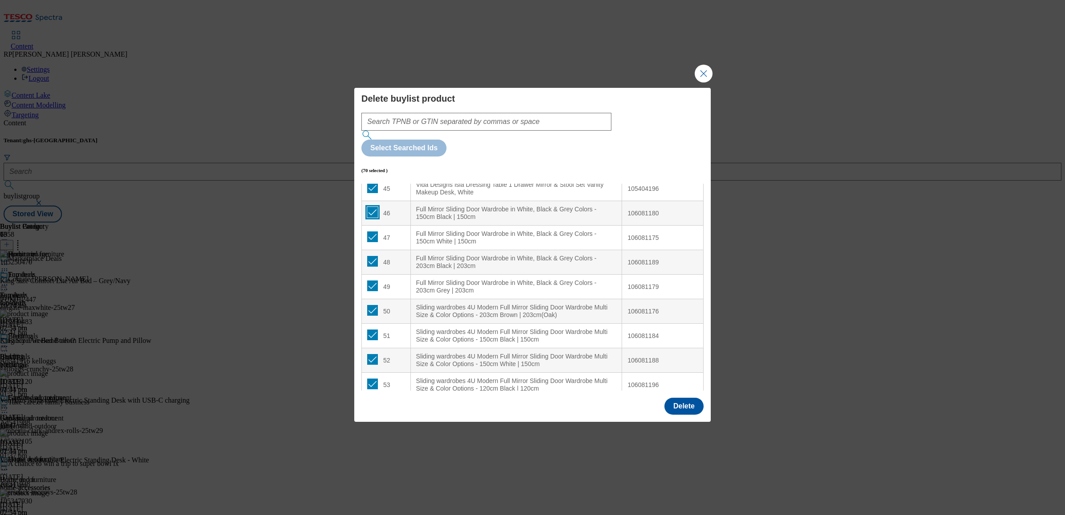
click at [370, 207] on input "Modal" at bounding box center [372, 212] width 11 height 11
checkbox input "false"
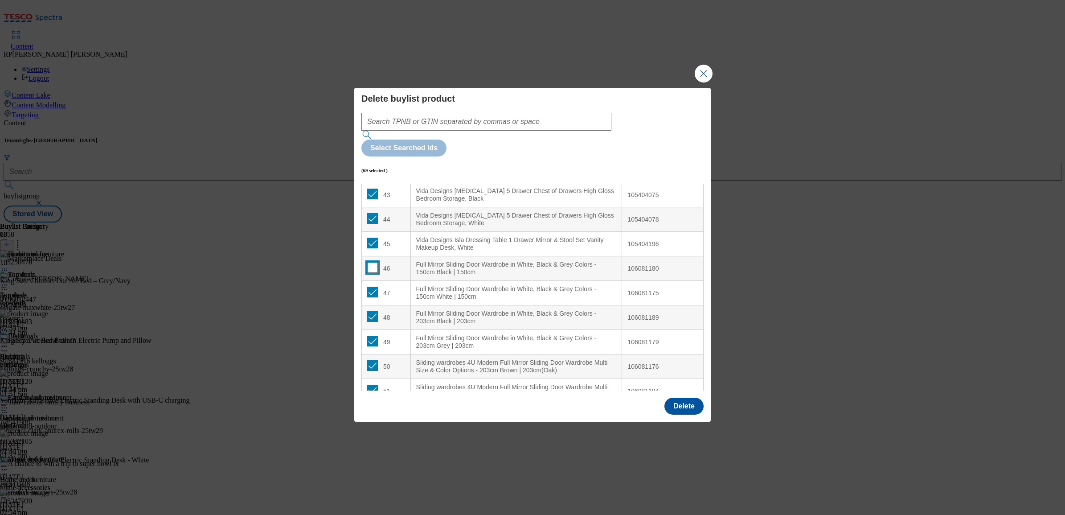
scroll to position [1058, 0]
click at [373, 287] on input "Modal" at bounding box center [372, 292] width 11 height 11
checkbox input "false"
click at [373, 311] on input "Modal" at bounding box center [372, 316] width 11 height 11
checkbox input "false"
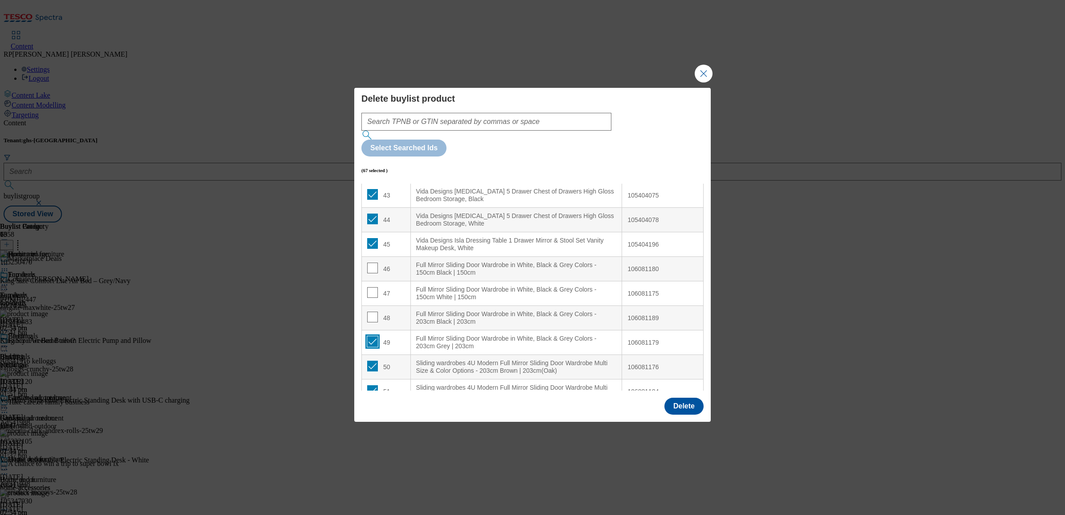
click at [371, 336] on input "Modal" at bounding box center [372, 341] width 11 height 11
checkbox input "false"
click at [377, 360] on div "50" at bounding box center [386, 366] width 38 height 13
click at [366, 355] on td "50" at bounding box center [386, 367] width 49 height 25
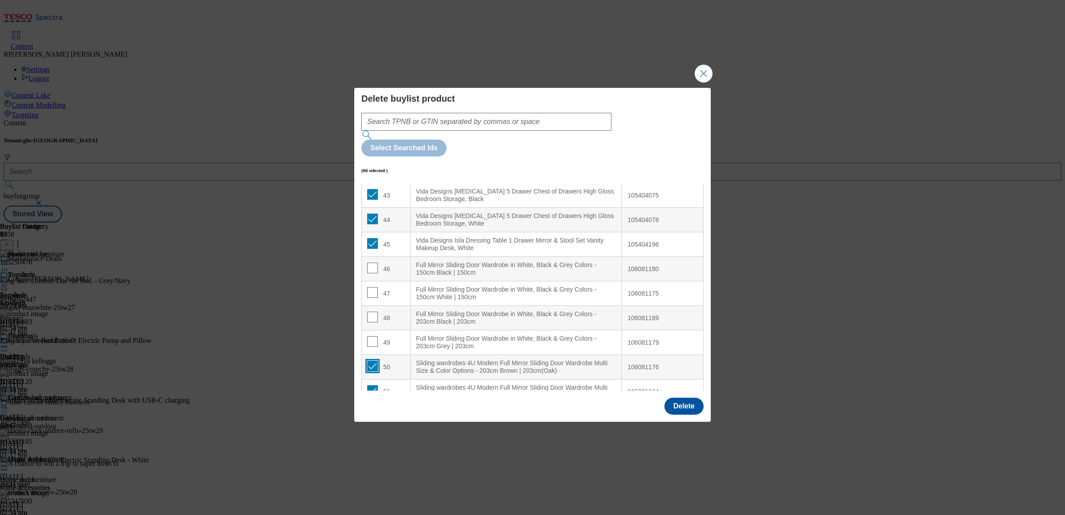
click at [371, 360] on input "Modal" at bounding box center [372, 365] width 11 height 11
checkbox input "false"
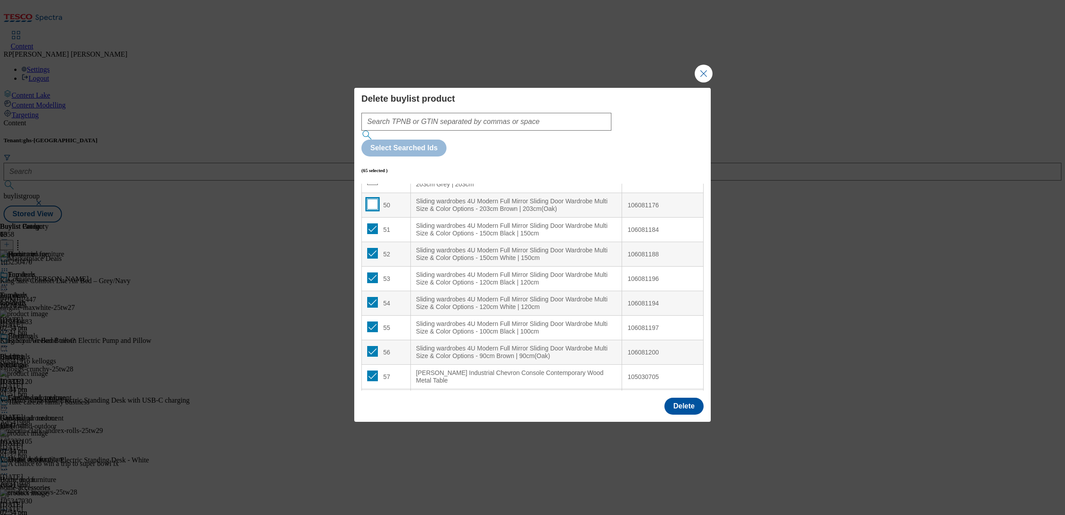
scroll to position [1225, 0]
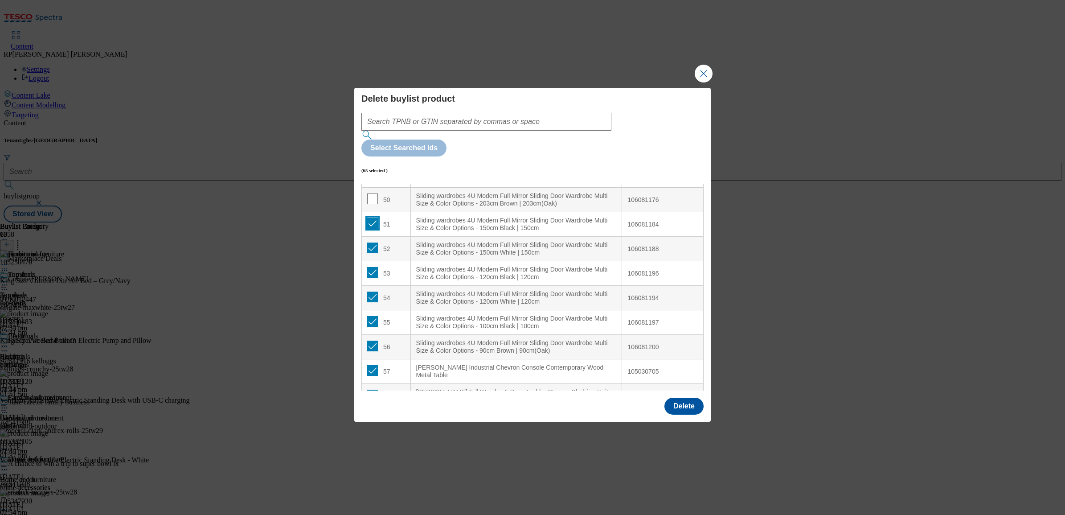
click at [370, 218] on input "Modal" at bounding box center [372, 223] width 11 height 11
checkbox input "false"
click at [372, 242] on input "Modal" at bounding box center [372, 247] width 11 height 11
checkbox input "false"
click at [373, 267] on input "Modal" at bounding box center [372, 272] width 11 height 11
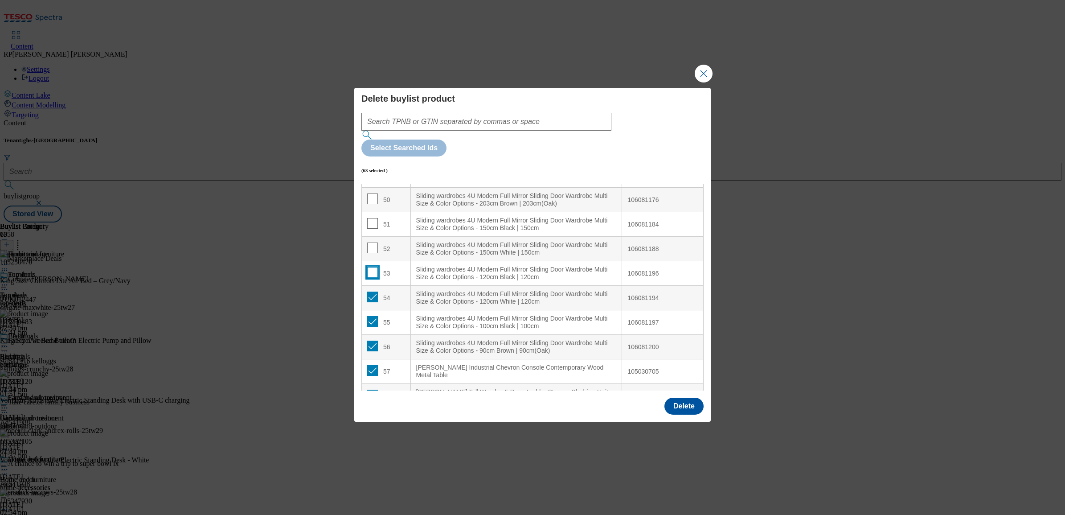
checkbox input "false"
click at [371, 291] on input "Modal" at bounding box center [372, 296] width 11 height 11
checkbox input "false"
click at [371, 316] on input "Modal" at bounding box center [372, 321] width 11 height 11
checkbox input "false"
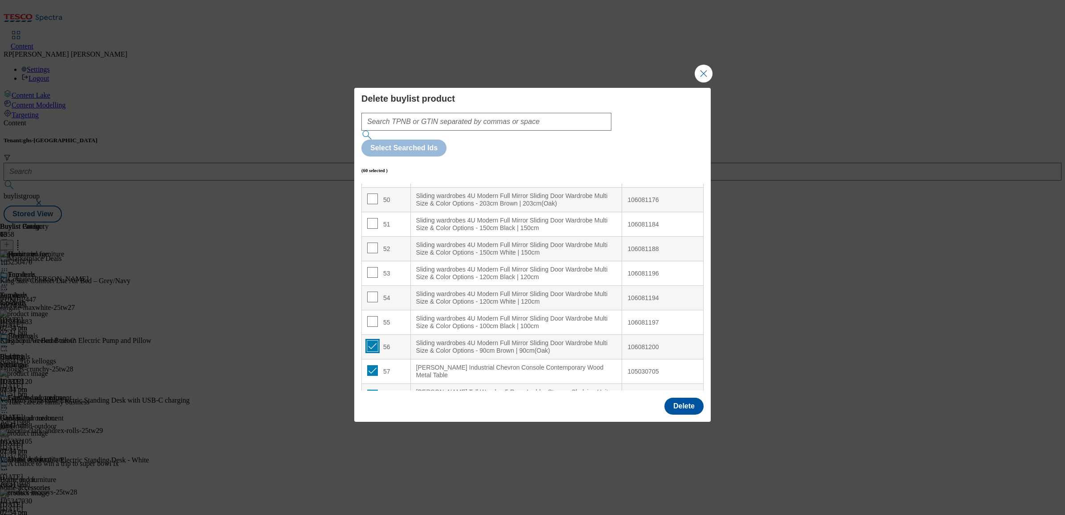
click at [373, 340] on input "Modal" at bounding box center [372, 345] width 11 height 11
checkbox input "false"
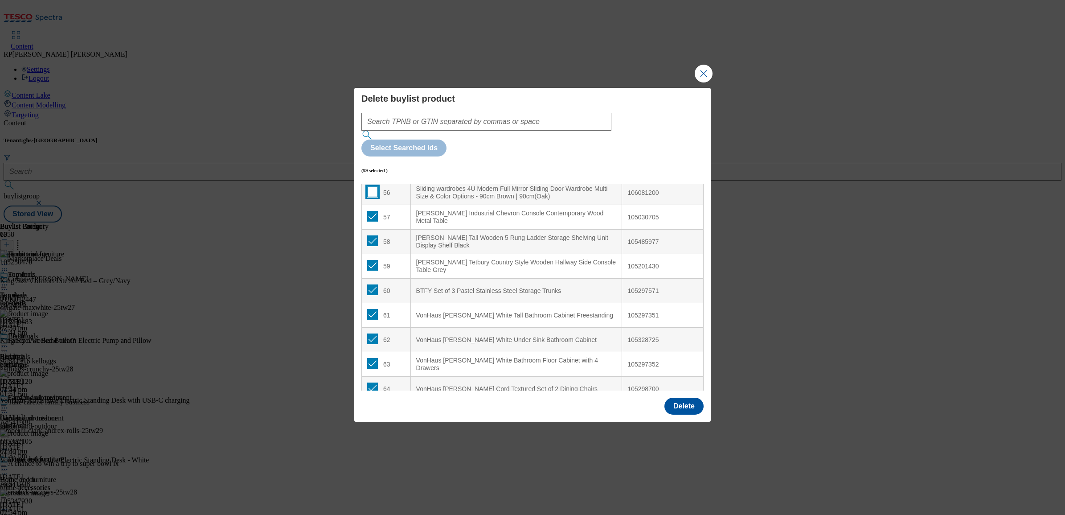
scroll to position [1392, 0]
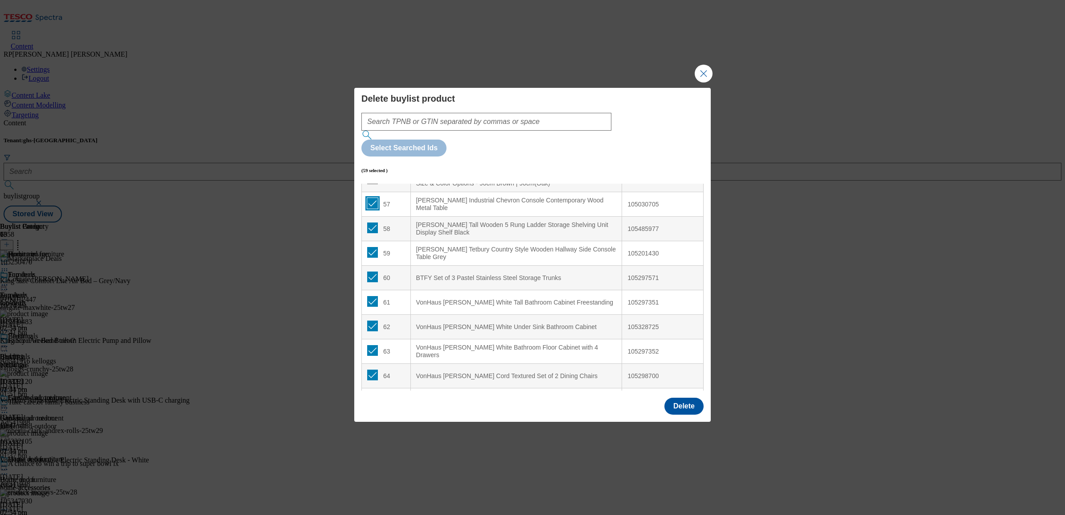
click at [371, 198] on input "Modal" at bounding box center [372, 203] width 11 height 11
checkbox input "false"
click at [371, 222] on input "Modal" at bounding box center [372, 227] width 11 height 11
checkbox input "false"
click at [371, 247] on input "Modal" at bounding box center [372, 252] width 11 height 11
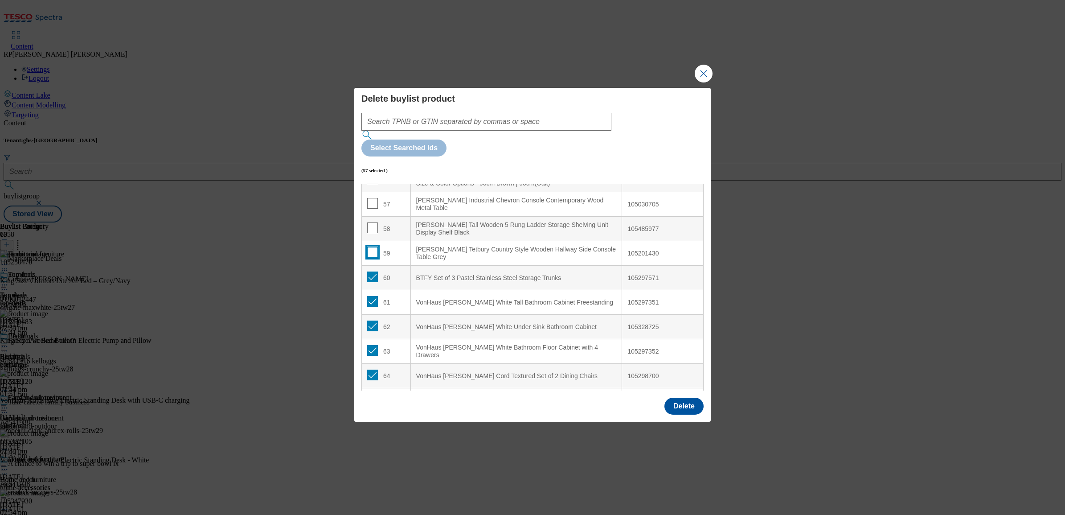
checkbox input "false"
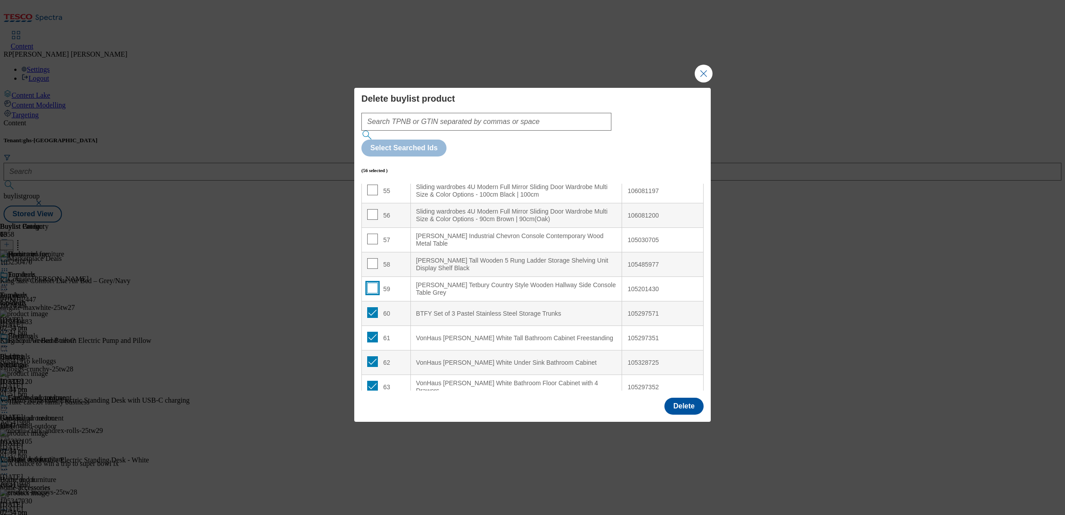
scroll to position [1337, 0]
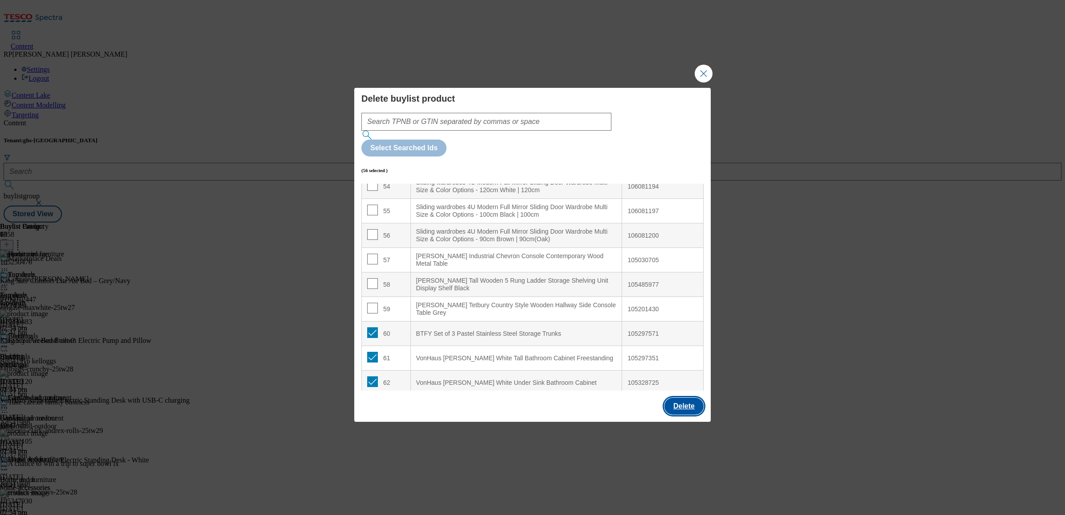
click at [678, 397] on button "Delete" at bounding box center [683, 405] width 39 height 17
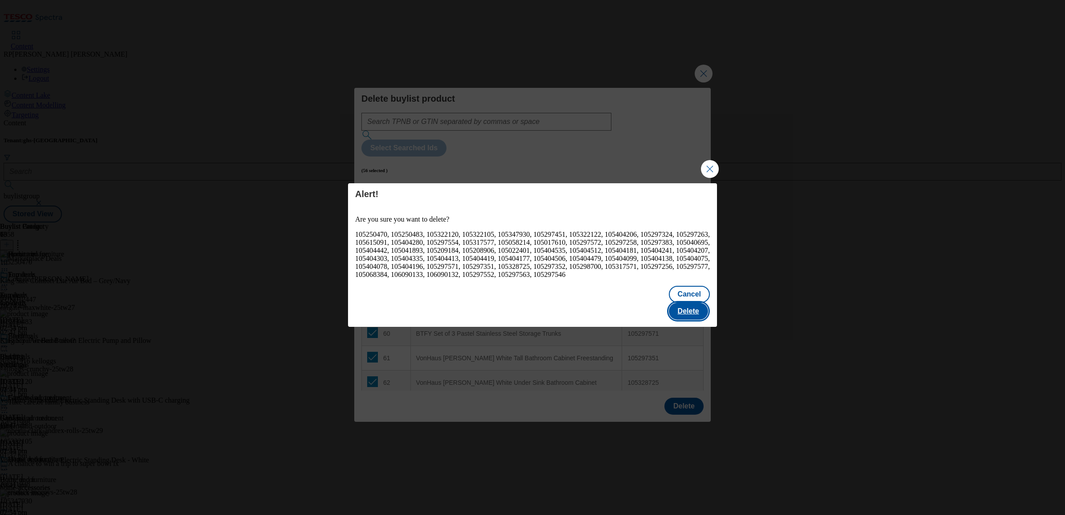
click at [689, 303] on button "Delete" at bounding box center [688, 311] width 39 height 17
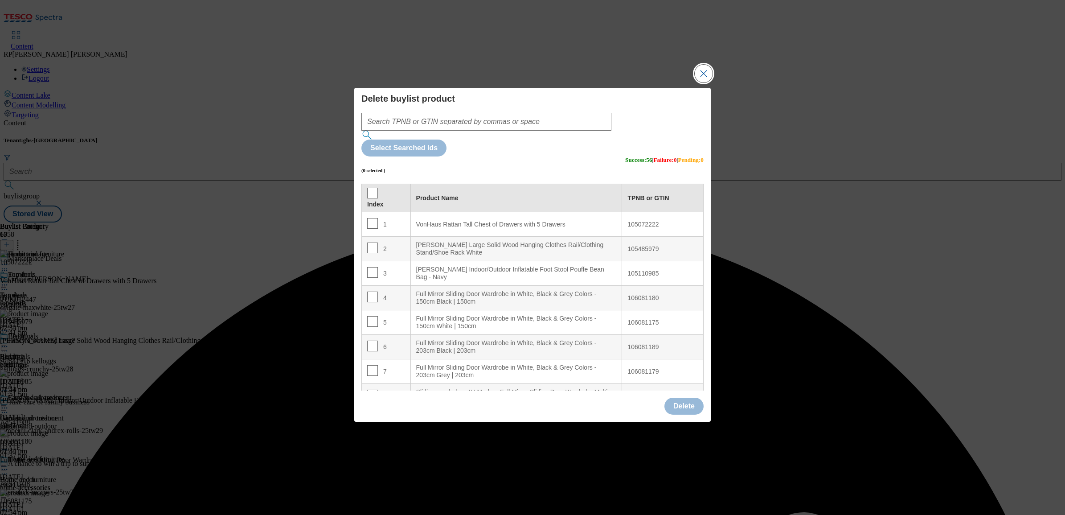
click at [709, 82] on button "Close Modal" at bounding box center [704, 74] width 18 height 18
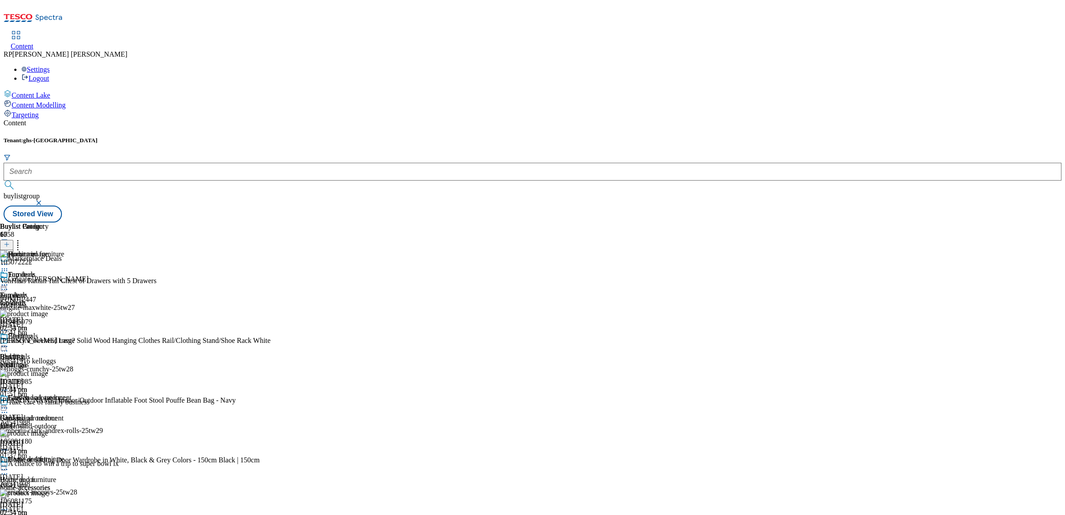
click at [72, 280] on div at bounding box center [36, 285] width 72 height 11
click at [52, 339] on button "Preview" at bounding box center [35, 344] width 34 height 10
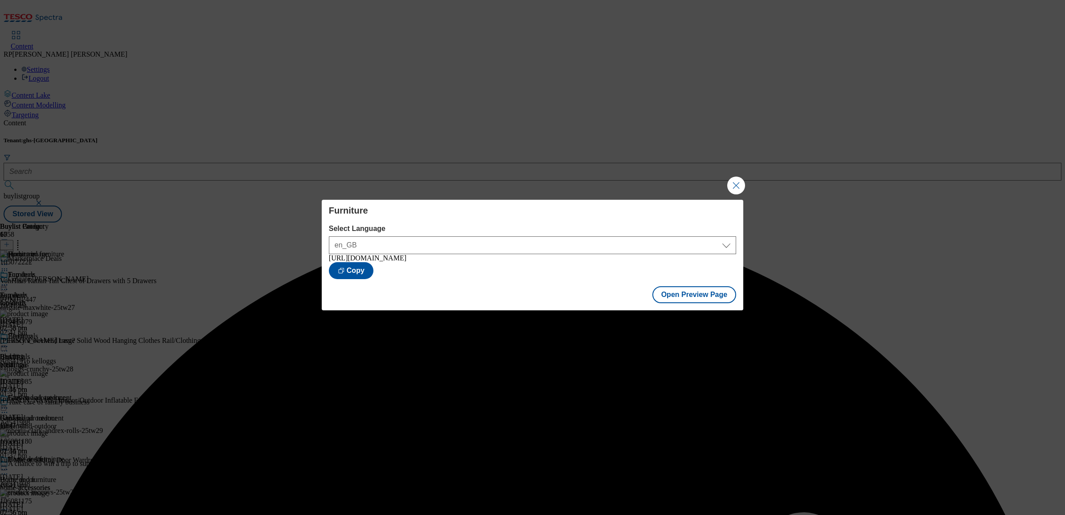
click at [690, 308] on div "Open Preview Page" at bounding box center [533, 295] width 422 height 29
click at [692, 300] on button "Open Preview Page" at bounding box center [694, 294] width 84 height 17
click at [735, 185] on button "Close Modal" at bounding box center [736, 185] width 18 height 18
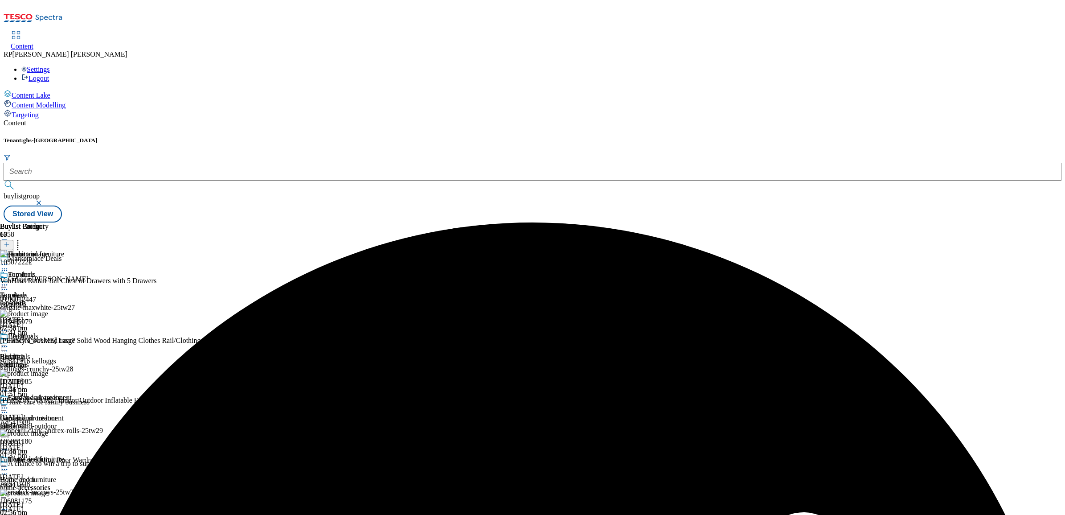
click at [9, 280] on icon at bounding box center [4, 284] width 9 height 9
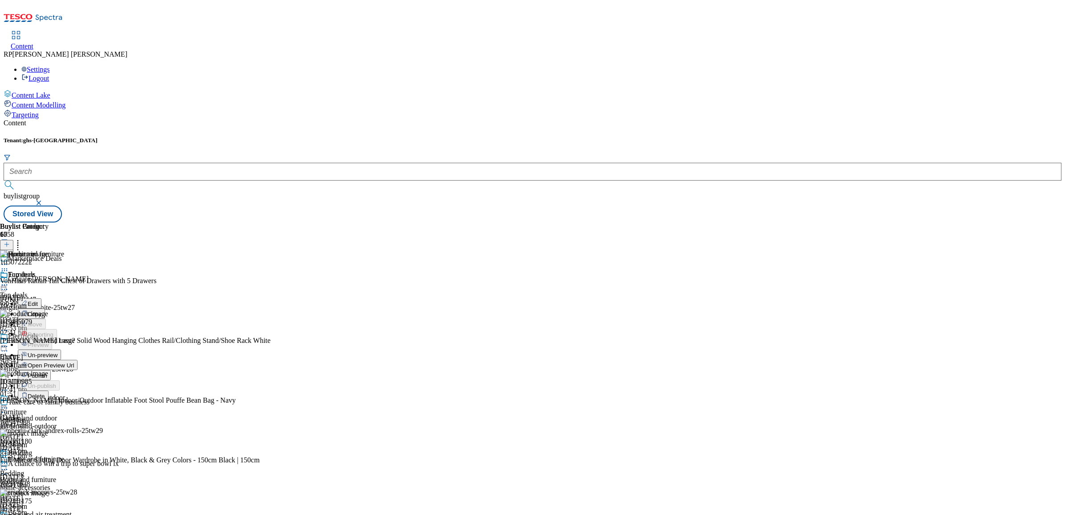
click at [47, 372] on span "Publish" at bounding box center [38, 375] width 20 height 7
